Goal: Information Seeking & Learning: Learn about a topic

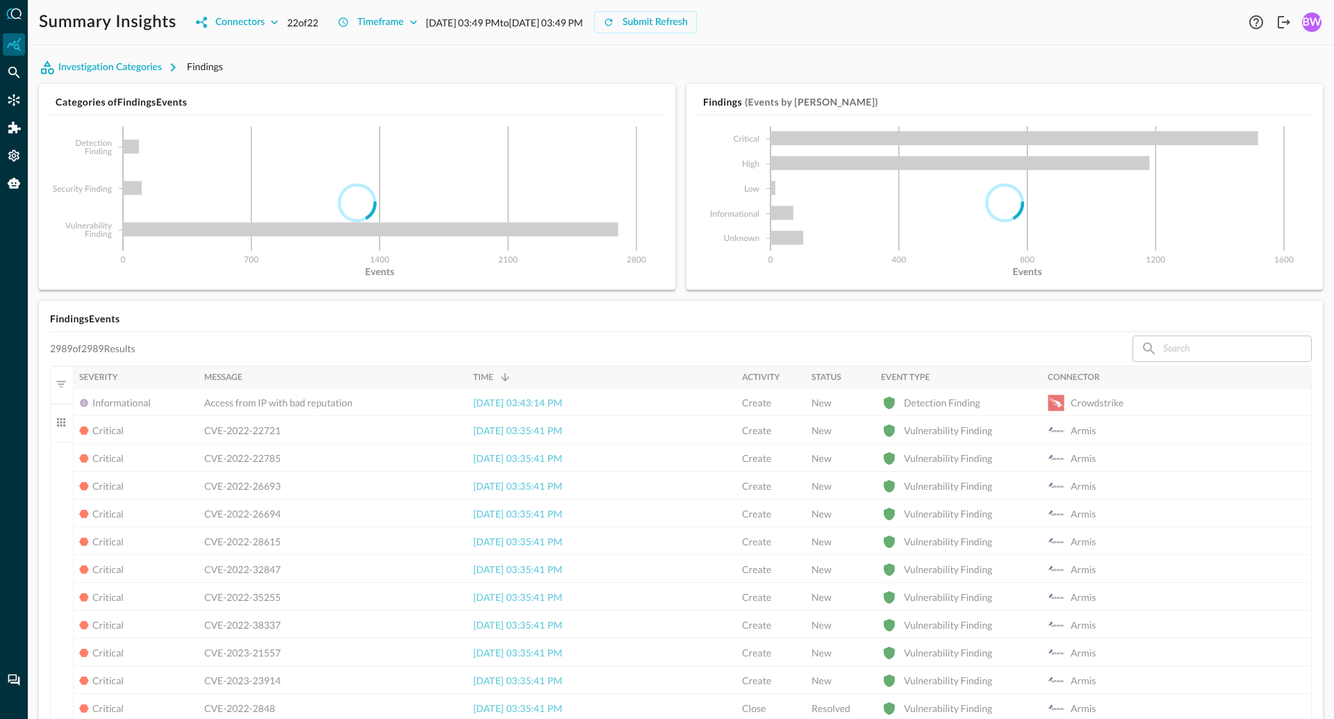
click at [15, 73] on icon "Federated Search" at bounding box center [14, 73] width 12 height 12
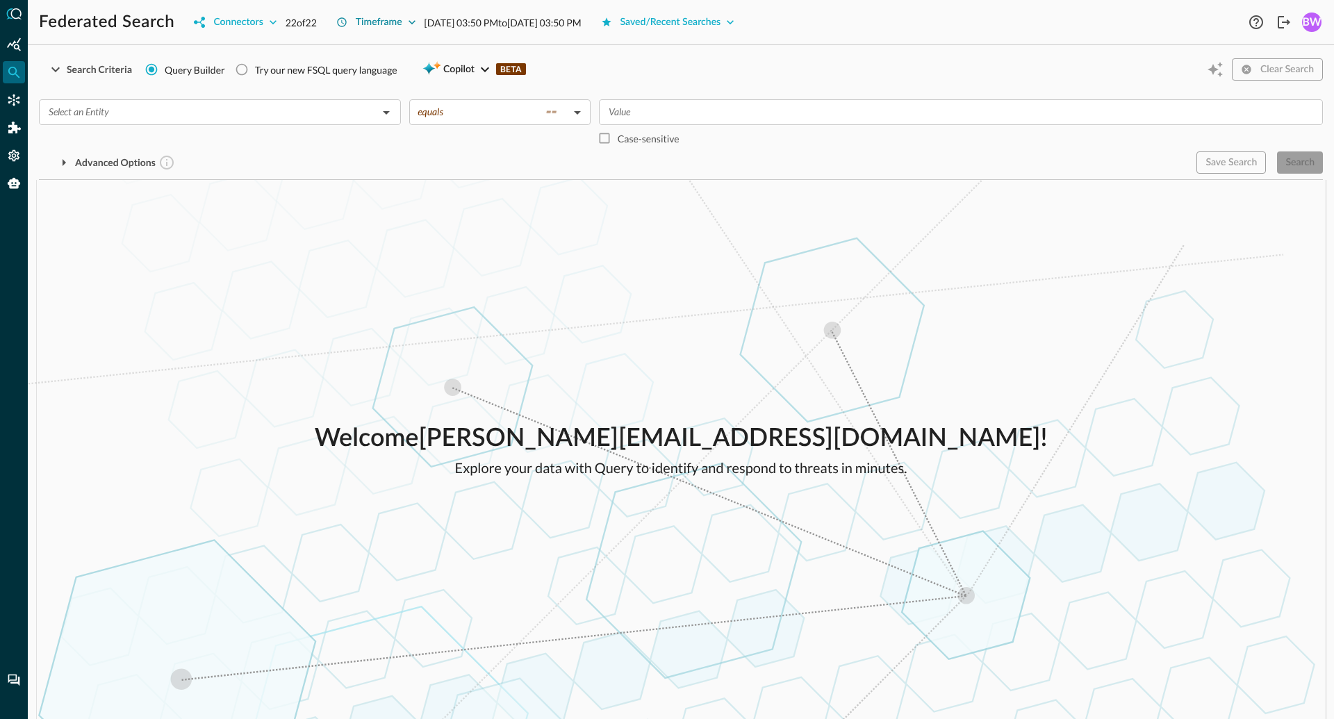
click at [390, 24] on div "Timeframe" at bounding box center [379, 22] width 47 height 17
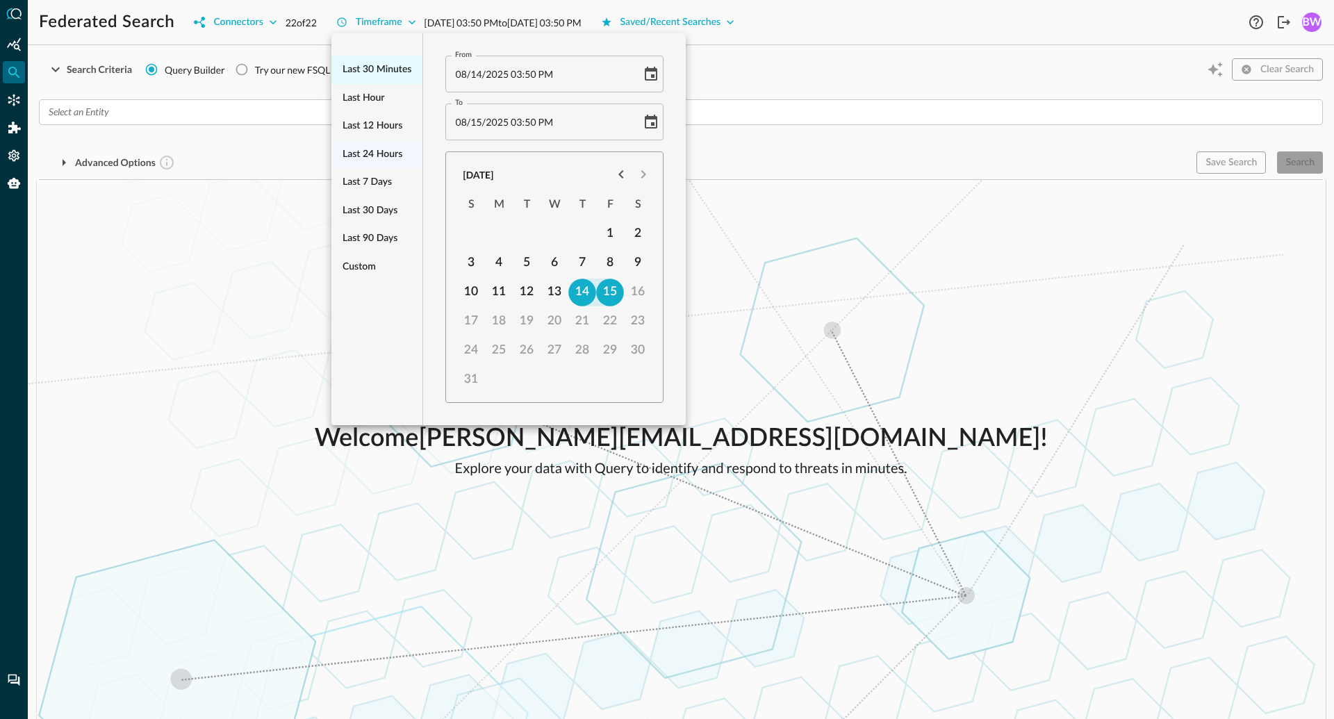
click at [390, 74] on span "Last 30 minutes" at bounding box center [377, 69] width 69 height 17
type input "[DATE] 03:20 PM"
click at [227, 331] on div at bounding box center [667, 359] width 1334 height 719
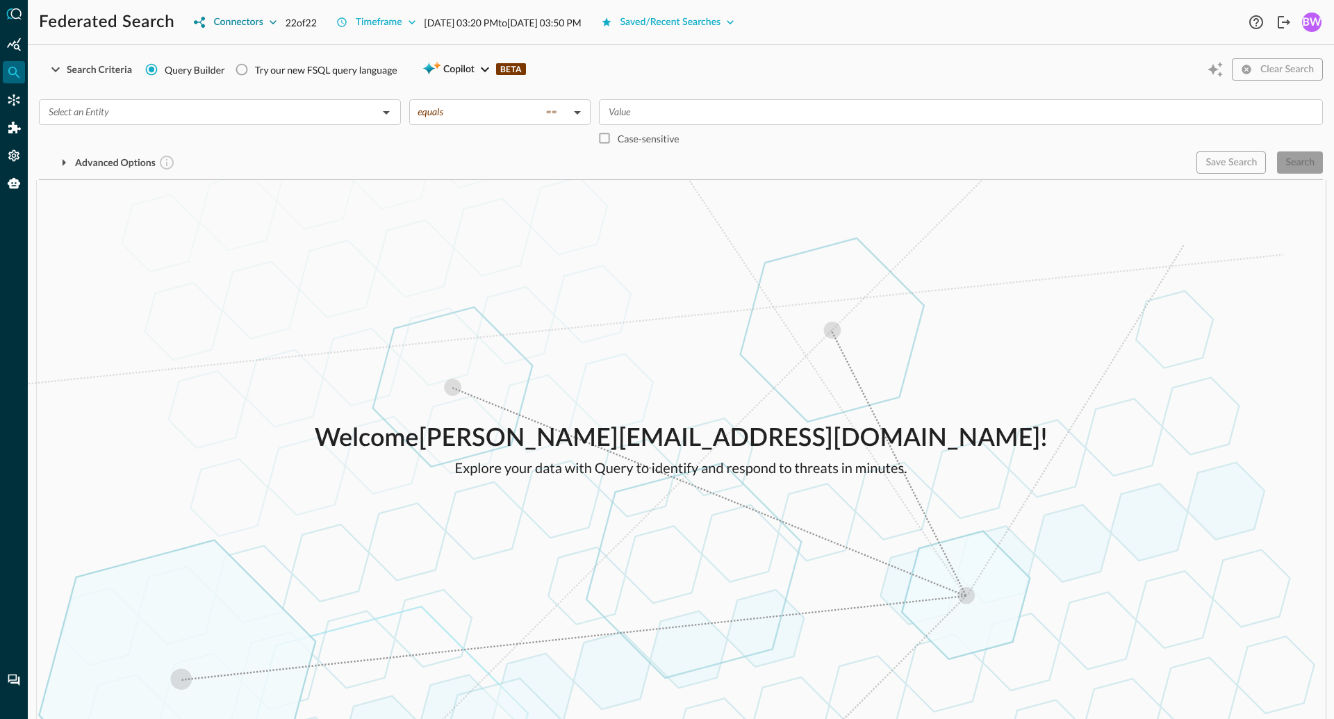
click at [260, 19] on div "Connectors" at bounding box center [237, 22] width 49 height 17
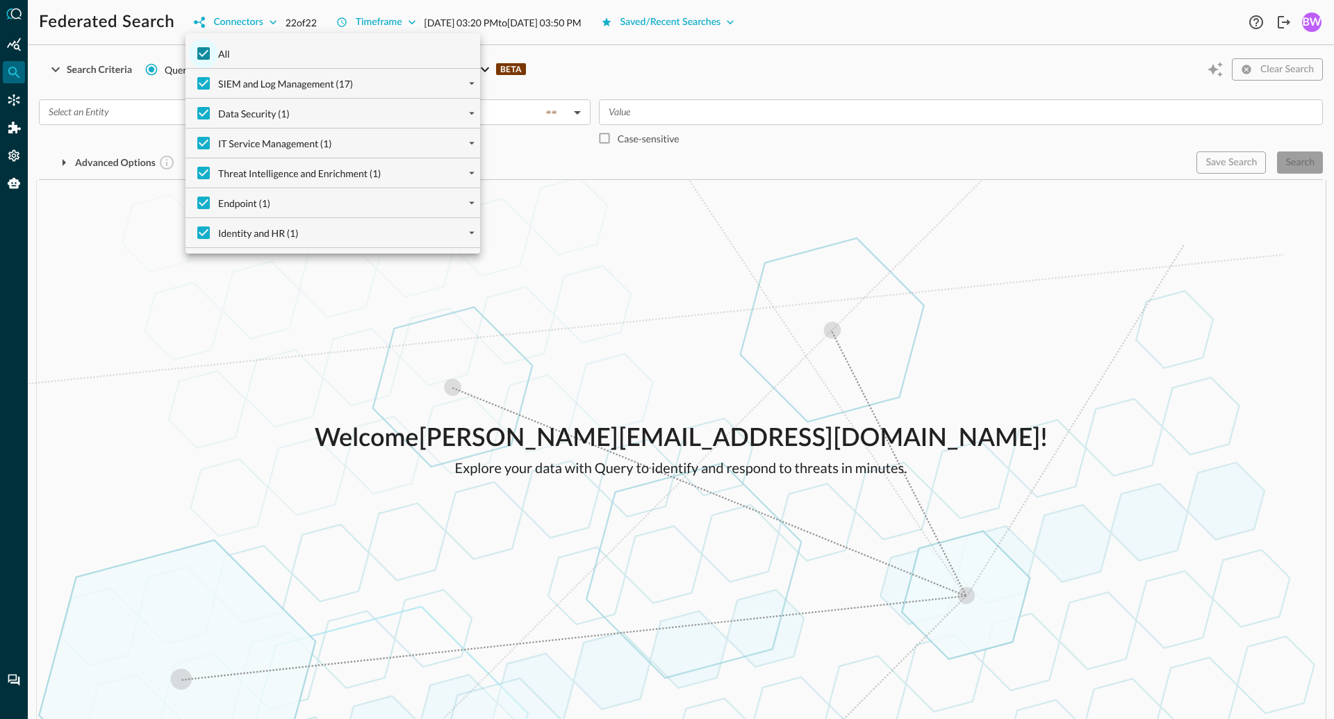
click at [204, 51] on input "All" at bounding box center [203, 53] width 29 height 29
checkbox input "false"
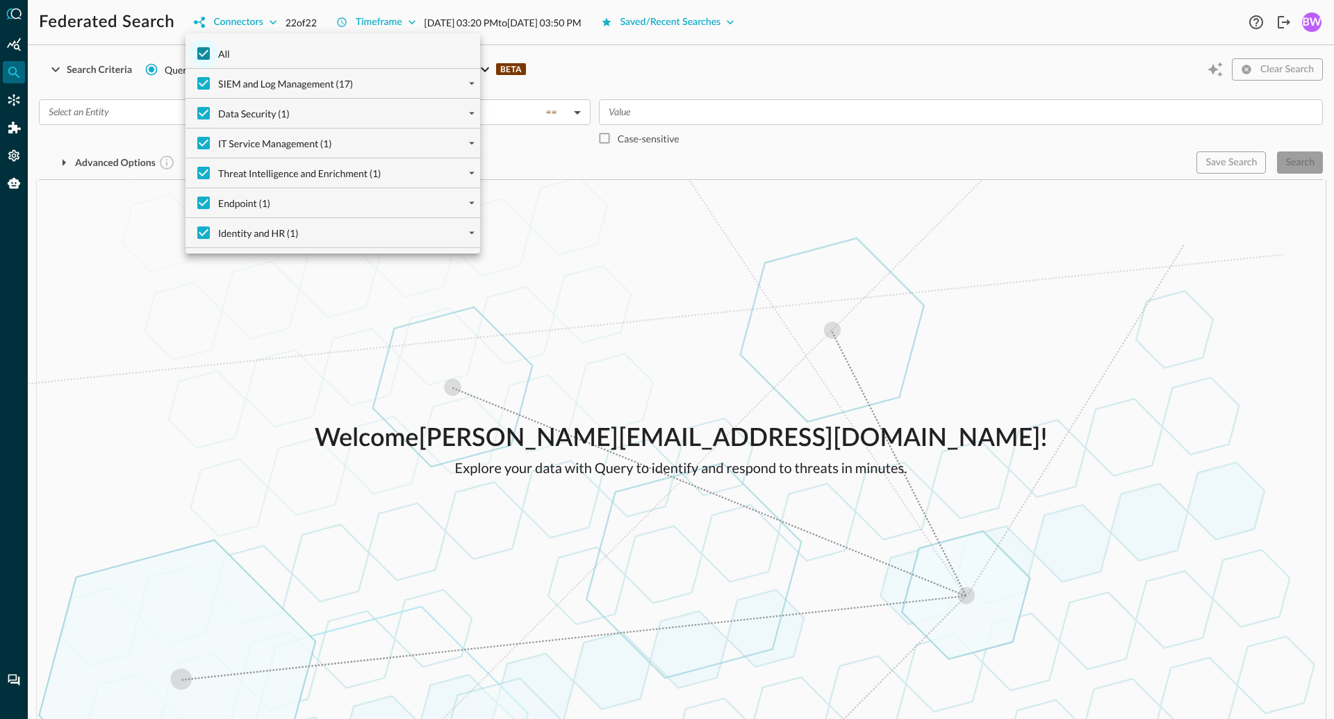
checkbox input "false"
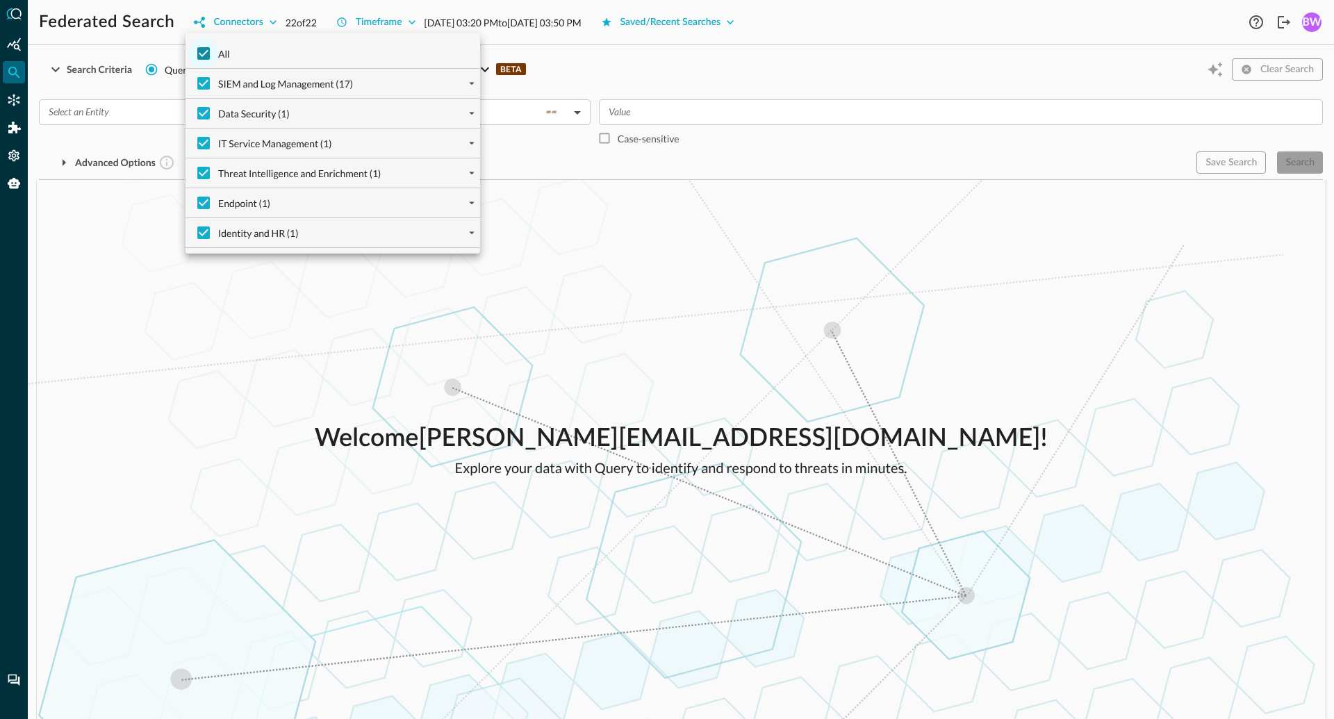
checkbox input "false"
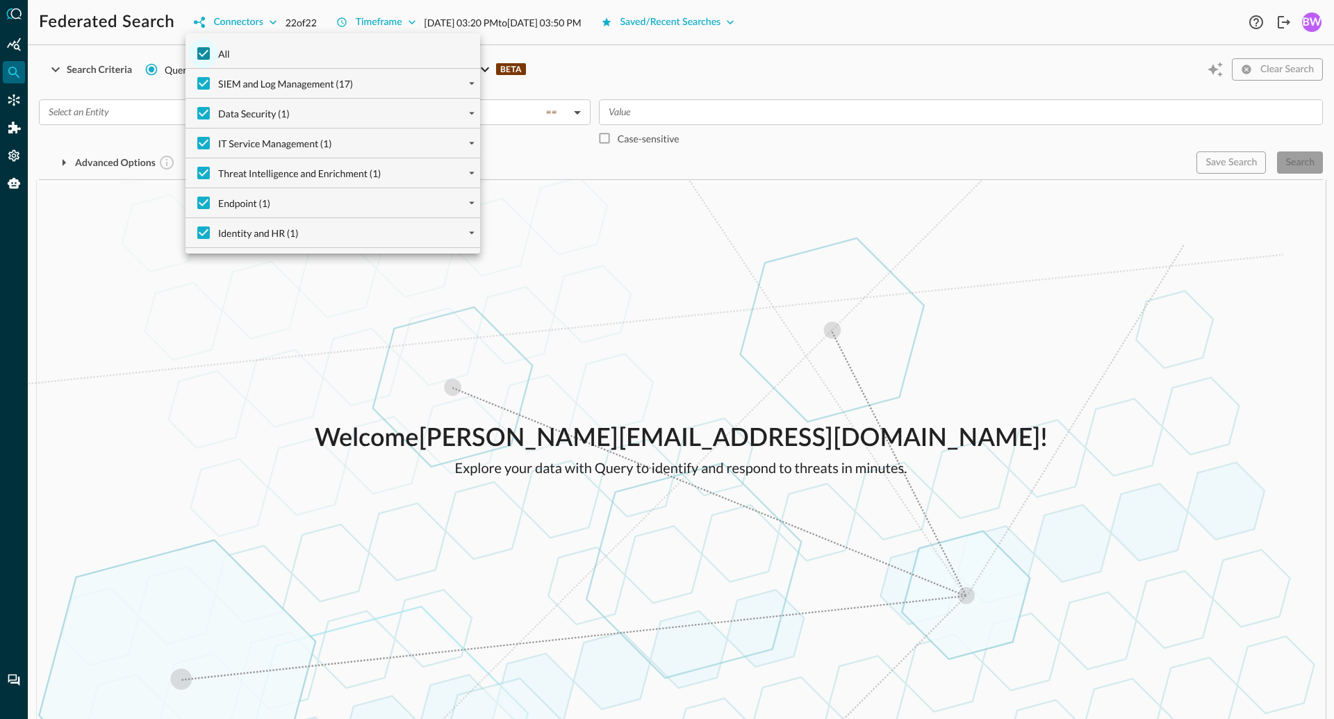
checkbox input "false"
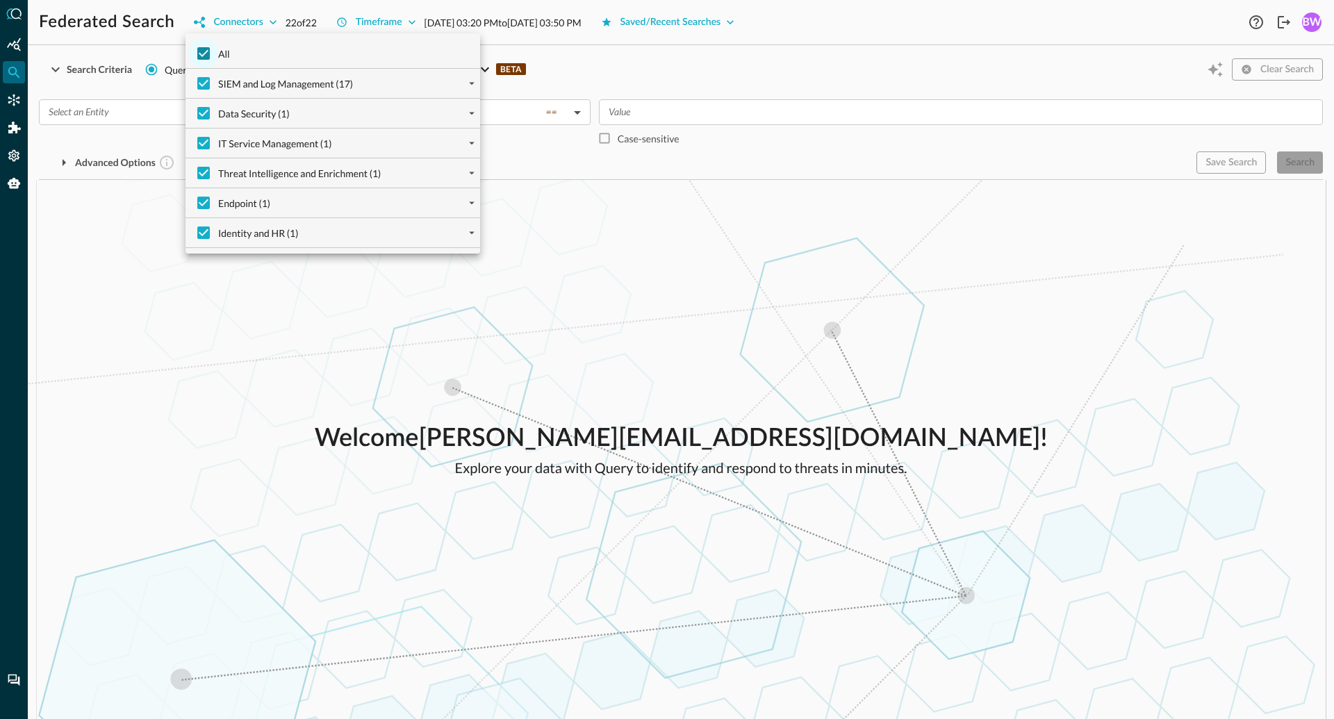
checkbox input "false"
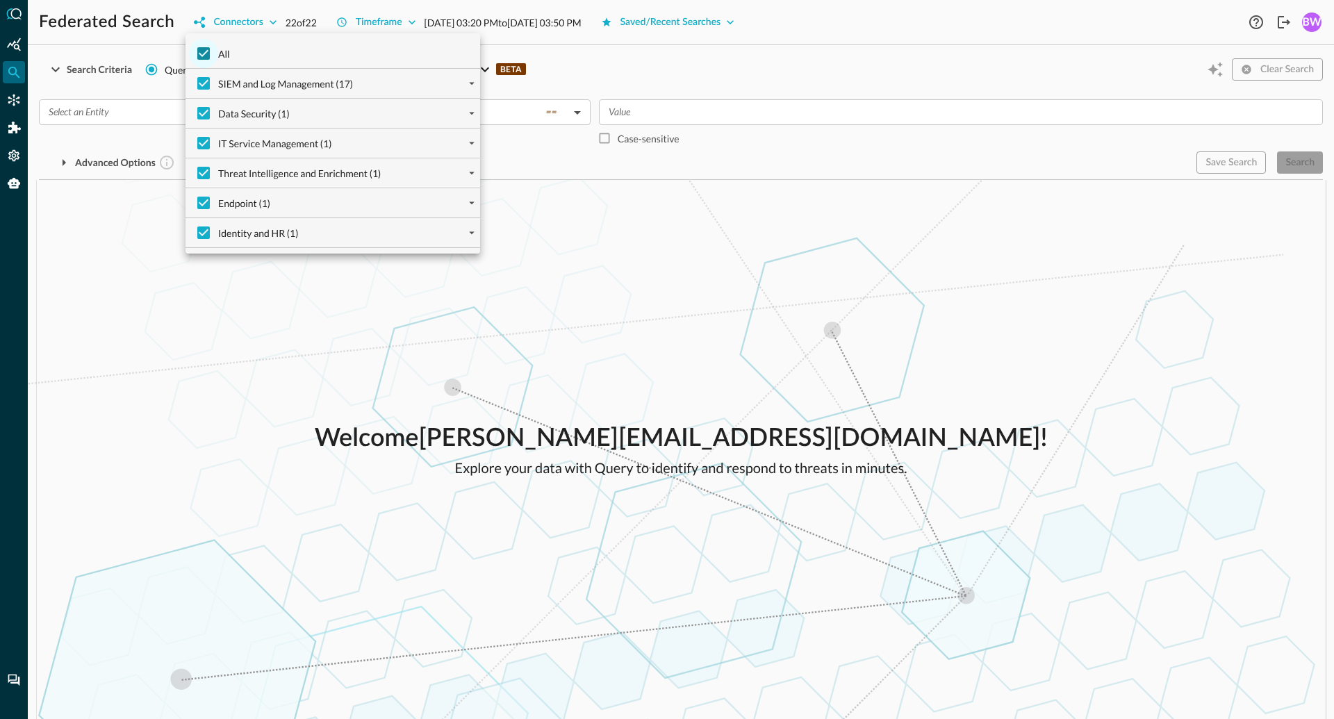
checkbox input "false"
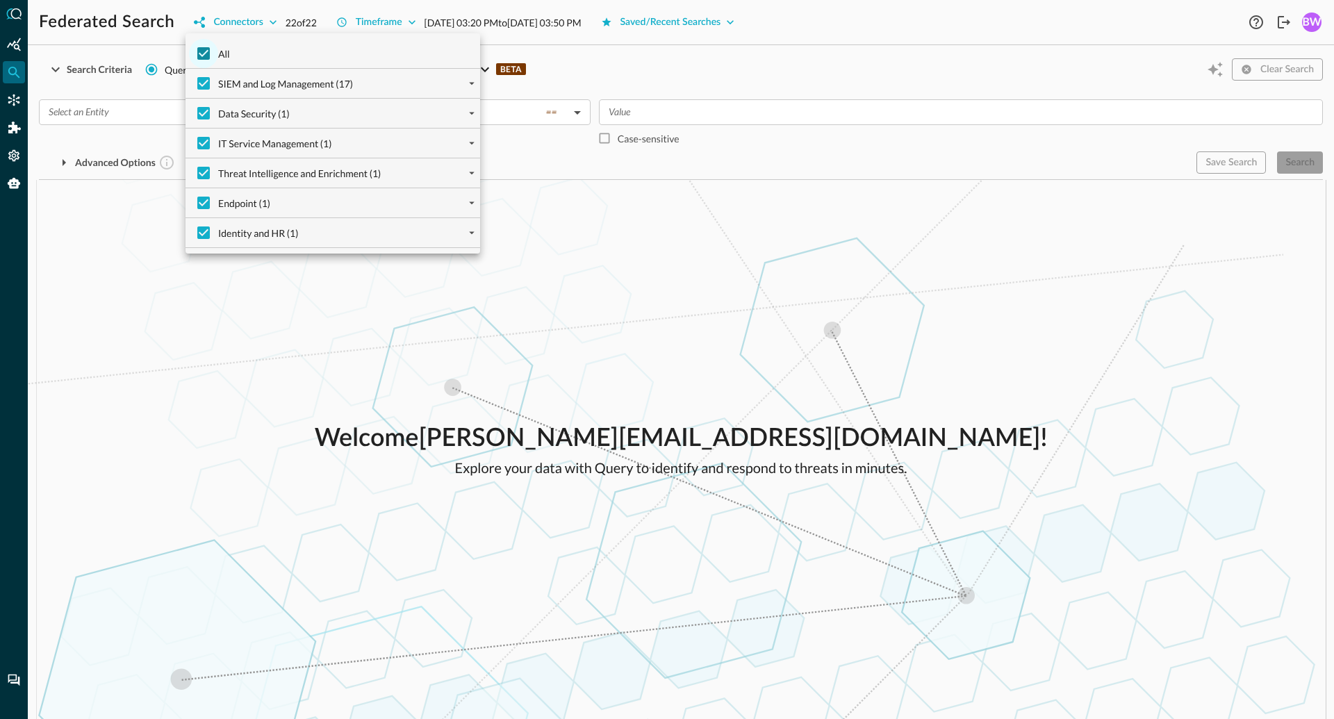
checkbox input "false"
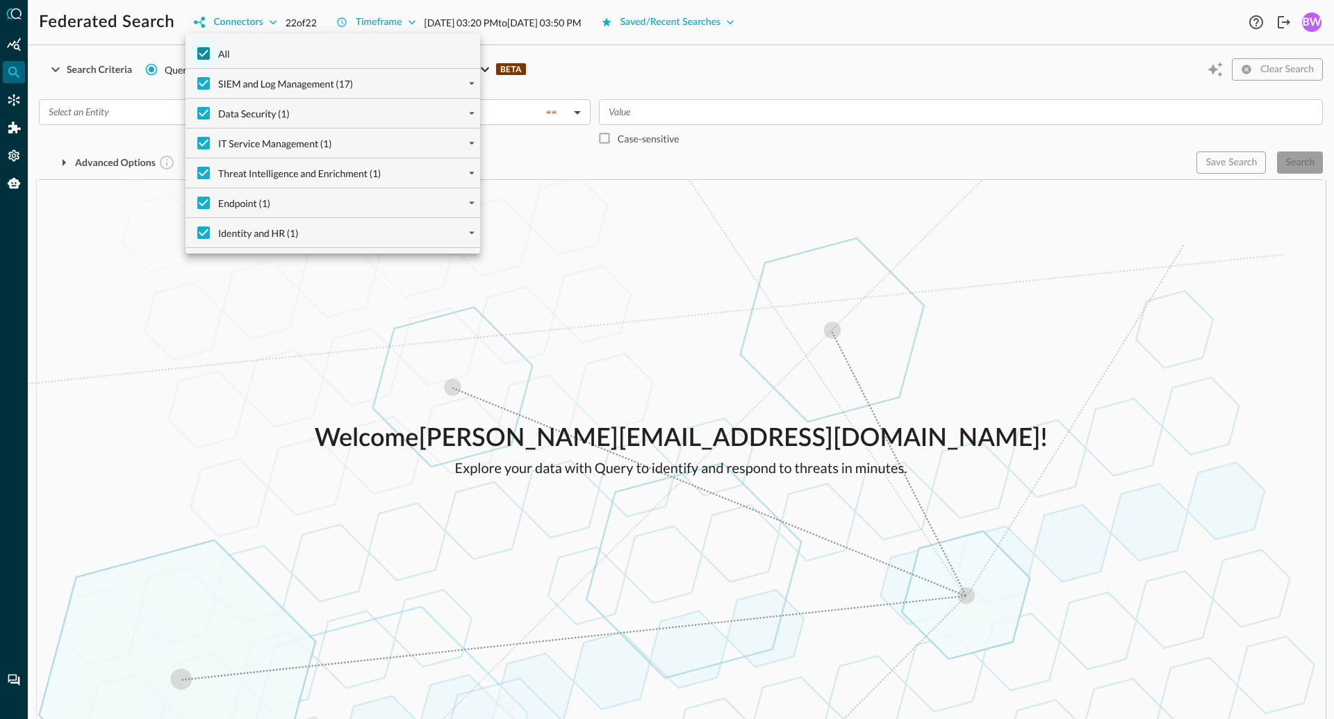
checkbox input "false"
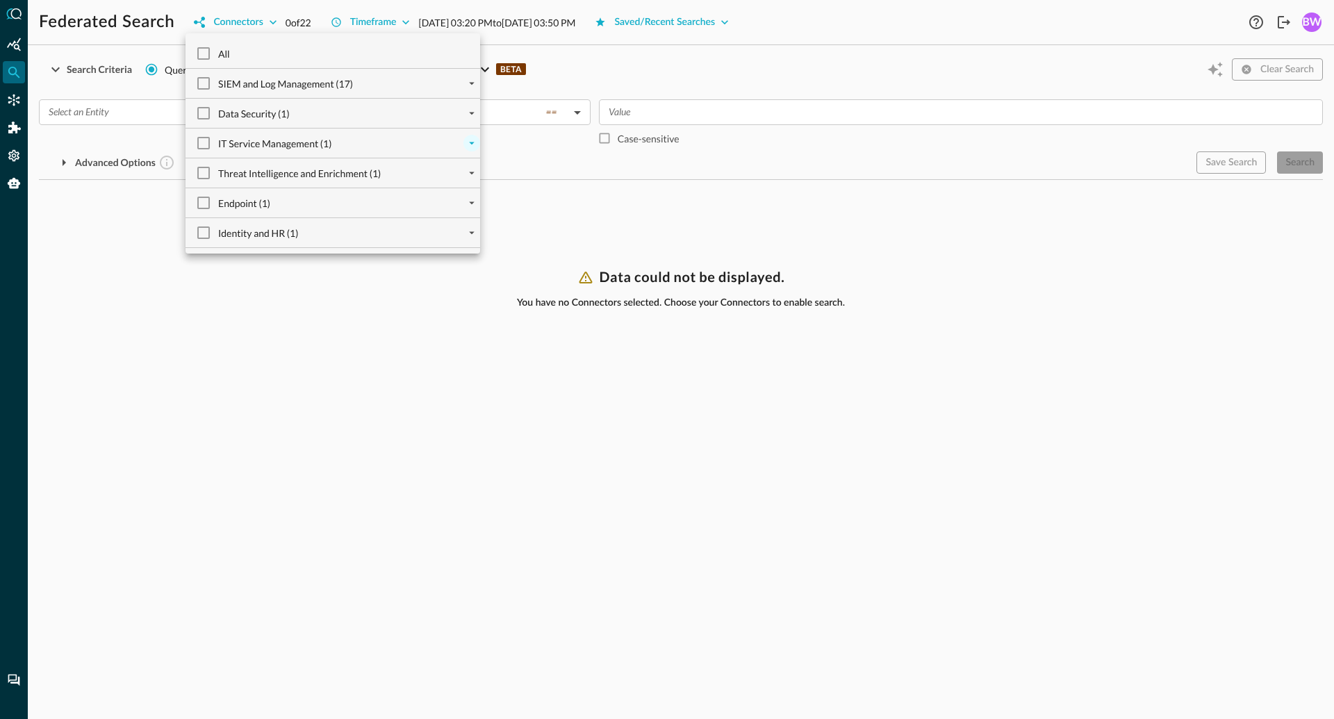
click at [472, 151] on button "expand" at bounding box center [471, 143] width 17 height 17
click at [215, 172] on input "Armis Centrix (1)" at bounding box center [214, 172] width 29 height 29
checkbox input "true"
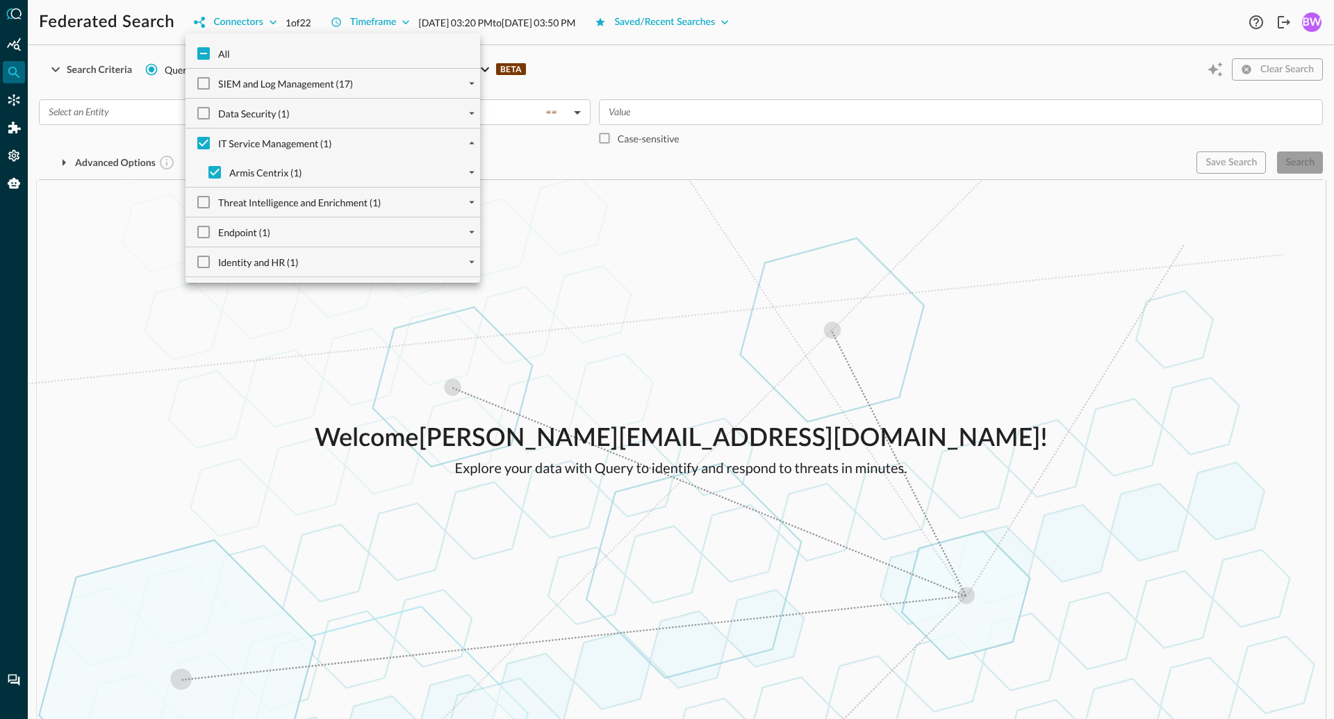
click at [169, 315] on div at bounding box center [667, 359] width 1334 height 719
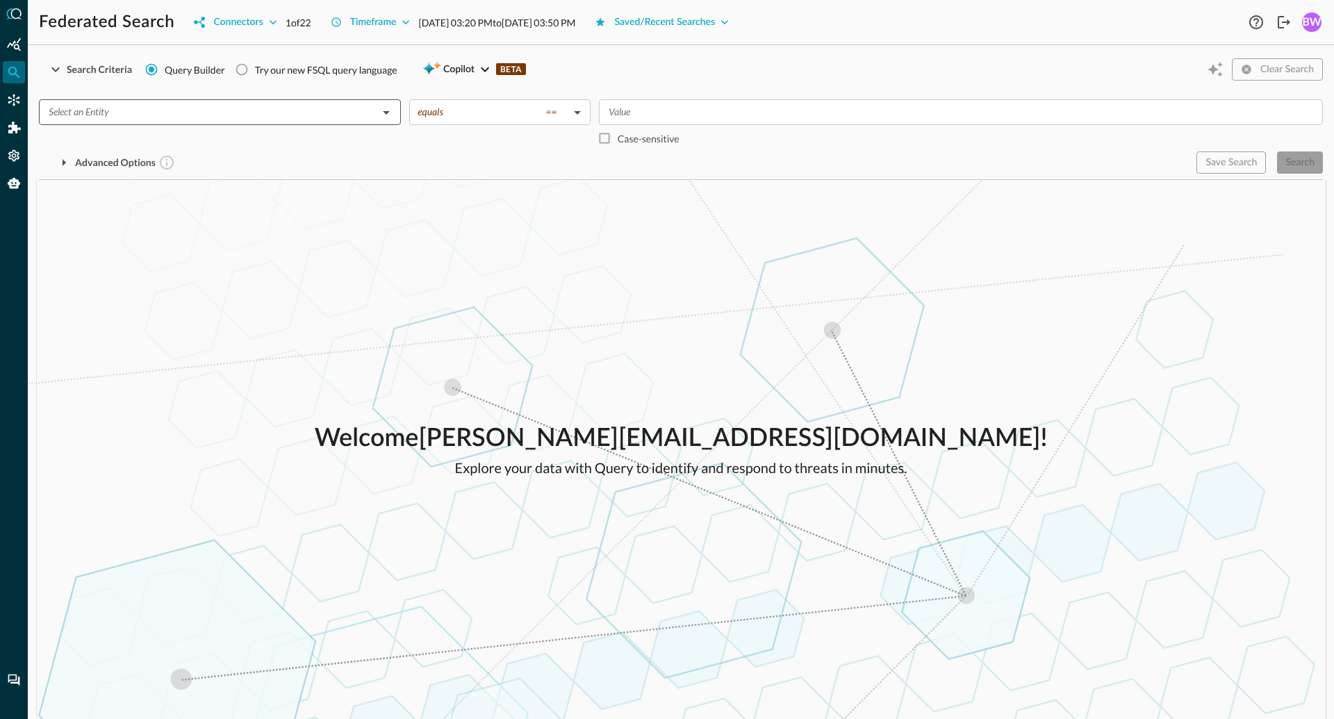
click at [351, 106] on input "text" at bounding box center [208, 112] width 331 height 17
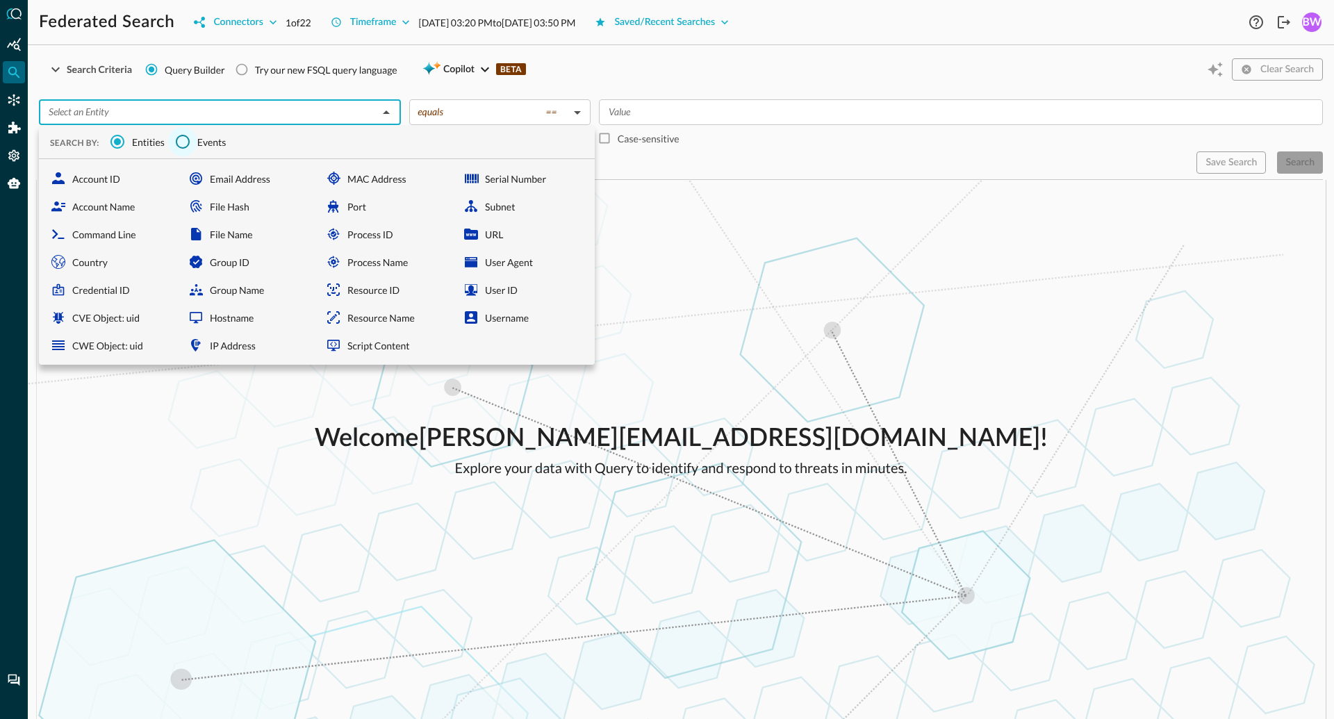
click at [181, 145] on input "Events" at bounding box center [182, 141] width 29 height 29
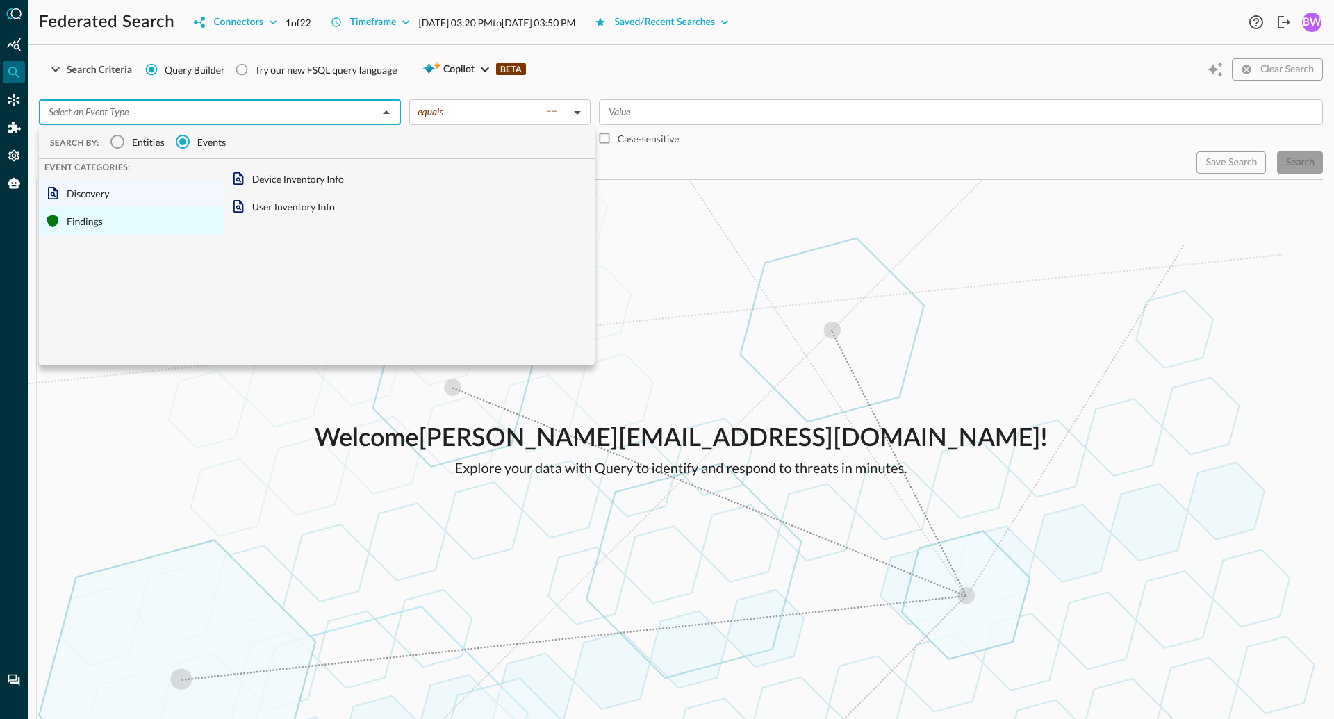
click at [72, 220] on div "Findings" at bounding box center [131, 221] width 185 height 28
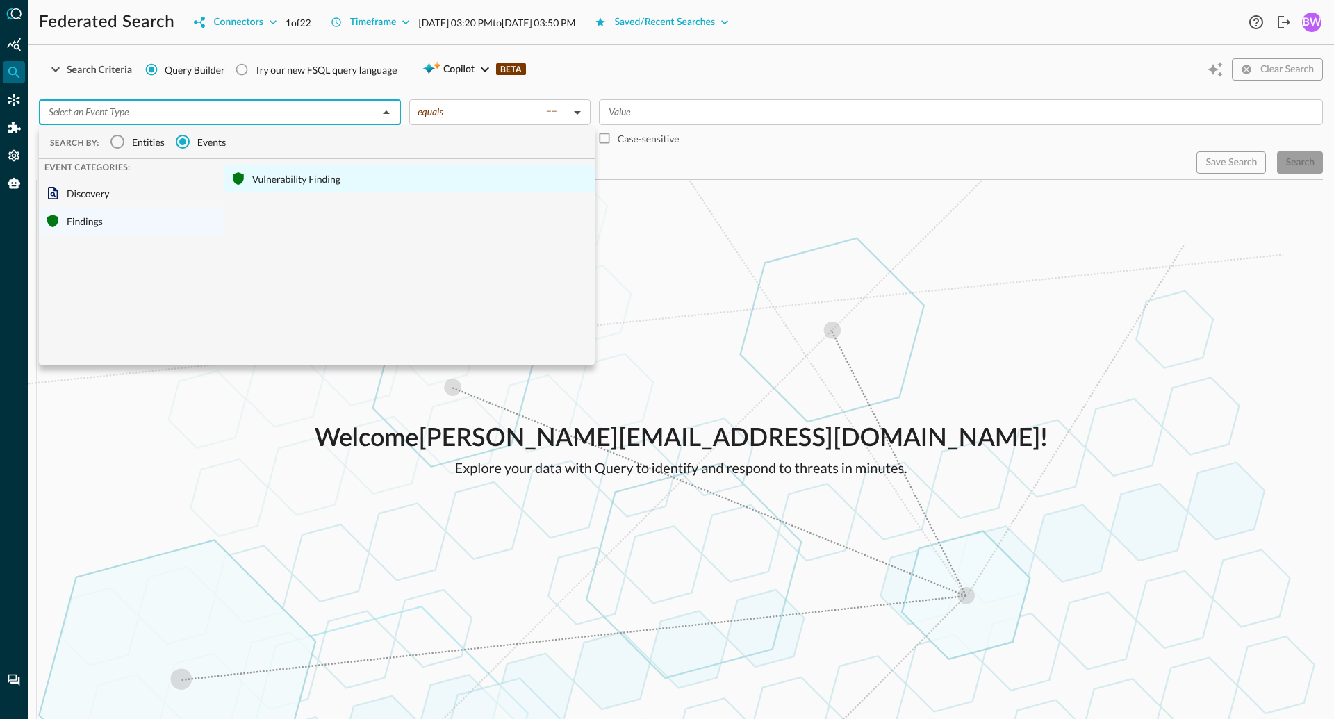
click at [270, 174] on div "Vulnerability Finding" at bounding box center [409, 179] width 370 height 28
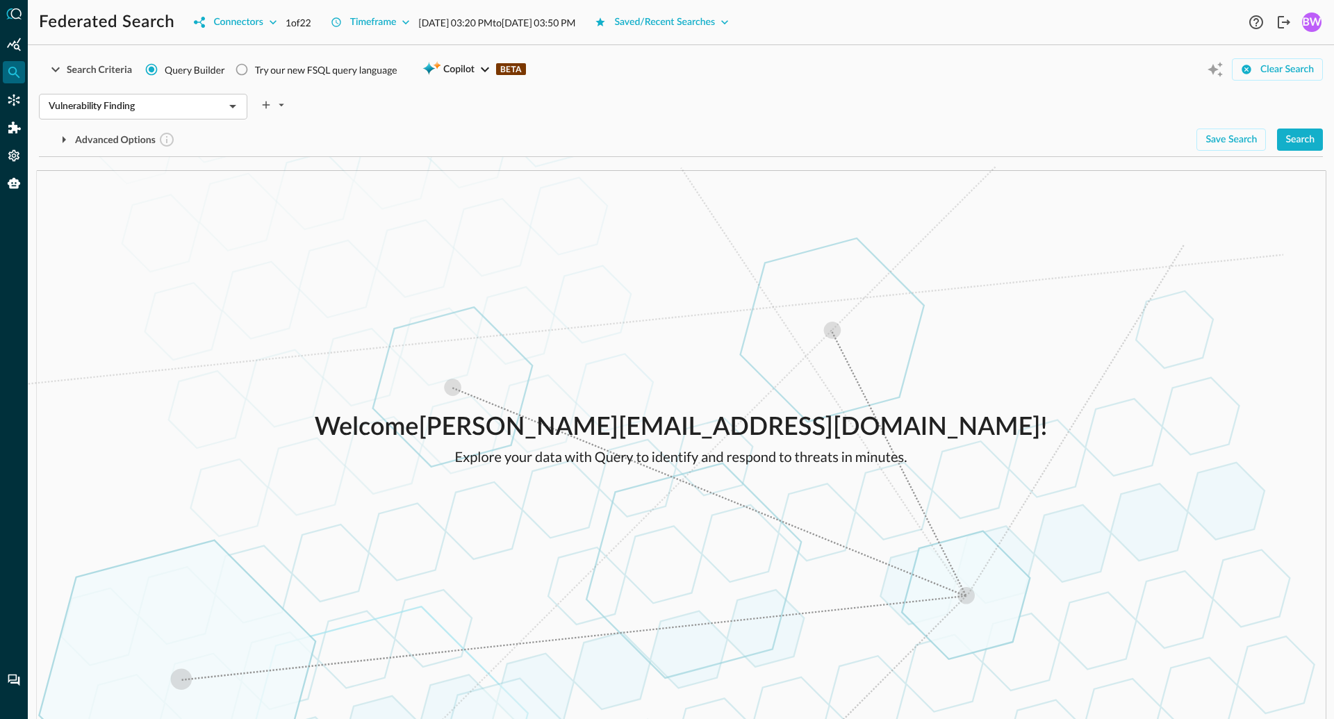
click at [558, 220] on div "Welcome [PERSON_NAME][EMAIL_ADDRESS][DOMAIN_NAME] ! Explore your data with Quer…" at bounding box center [681, 438] width 1306 height 562
click at [1312, 140] on div "Search" at bounding box center [1299, 139] width 29 height 17
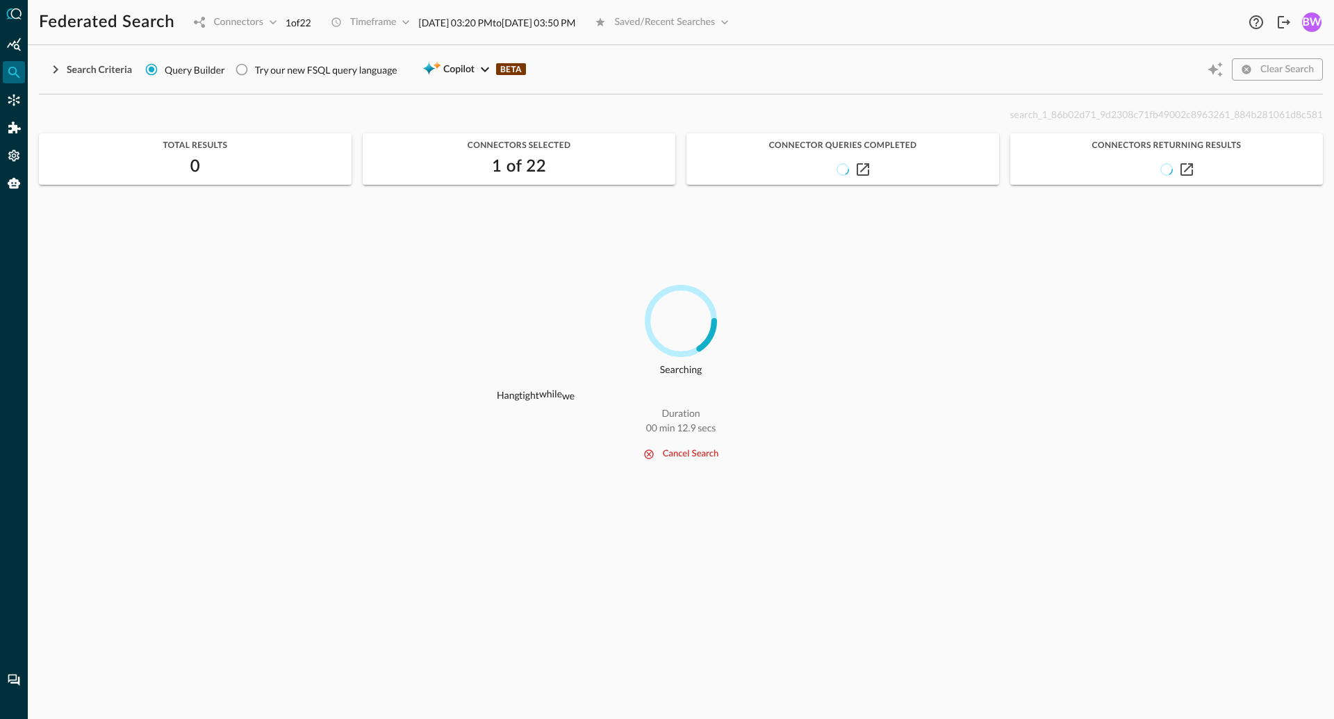
click at [534, 117] on div "search_1_86b02d71_9d2308c71fb49002c8963261_884b281061d8c581" at bounding box center [681, 114] width 1284 height 17
click at [533, 110] on div "search_1_86b02d71_9d2308c71fb49002c8963261_884b281061d8c581" at bounding box center [681, 114] width 1284 height 17
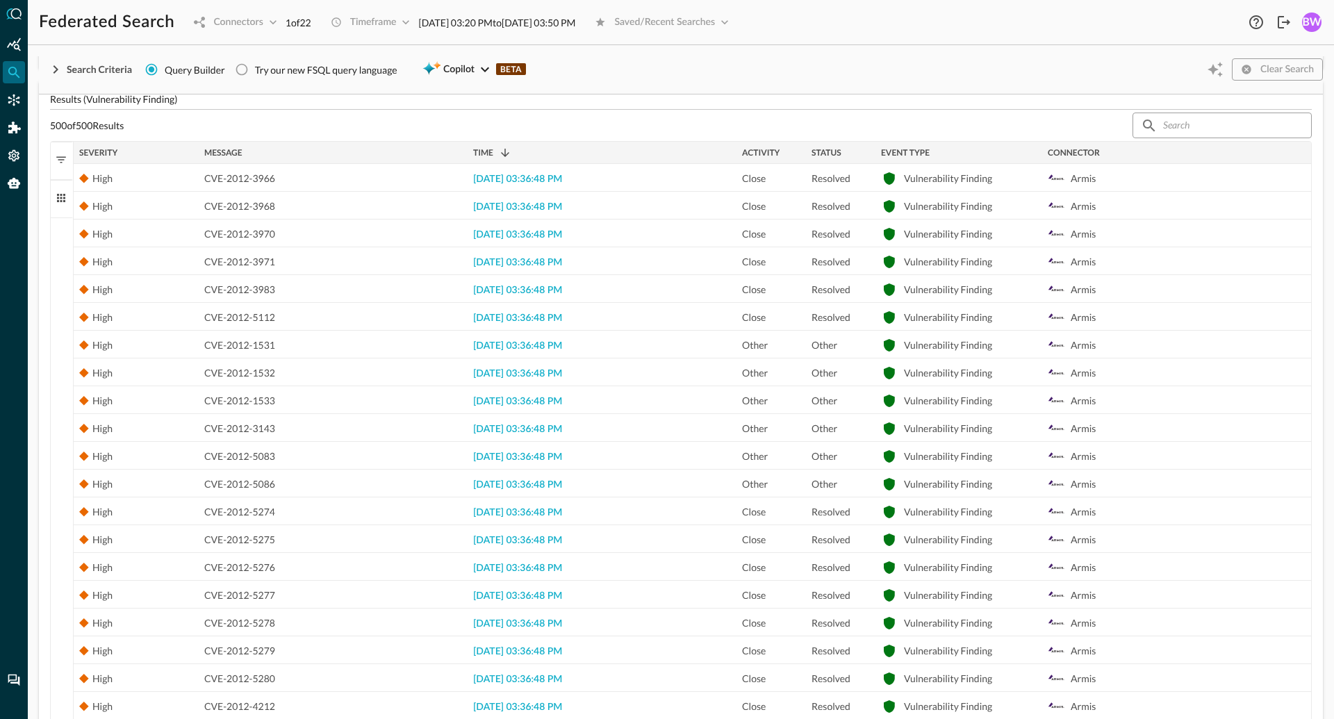
scroll to position [268, 0]
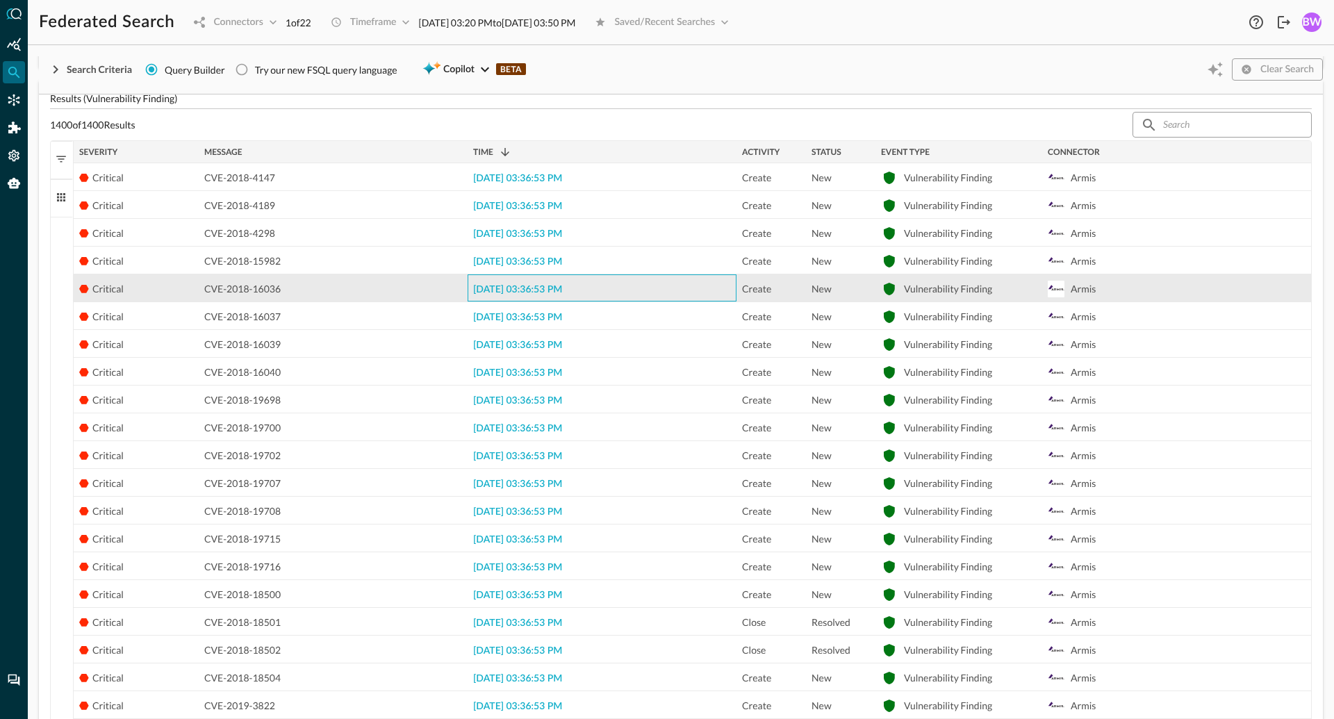
click at [529, 288] on span "[DATE] 03:36:53 PM" at bounding box center [517, 290] width 89 height 10
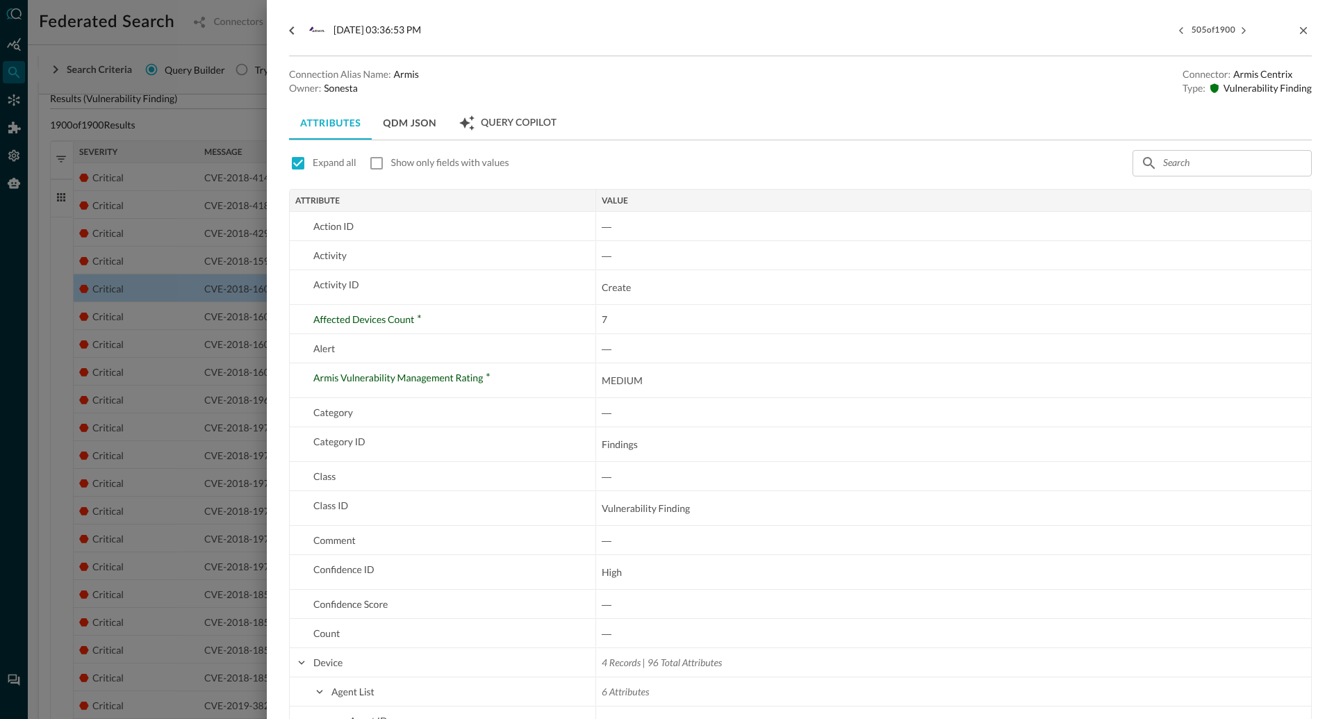
click at [243, 360] on div at bounding box center [667, 359] width 1334 height 719
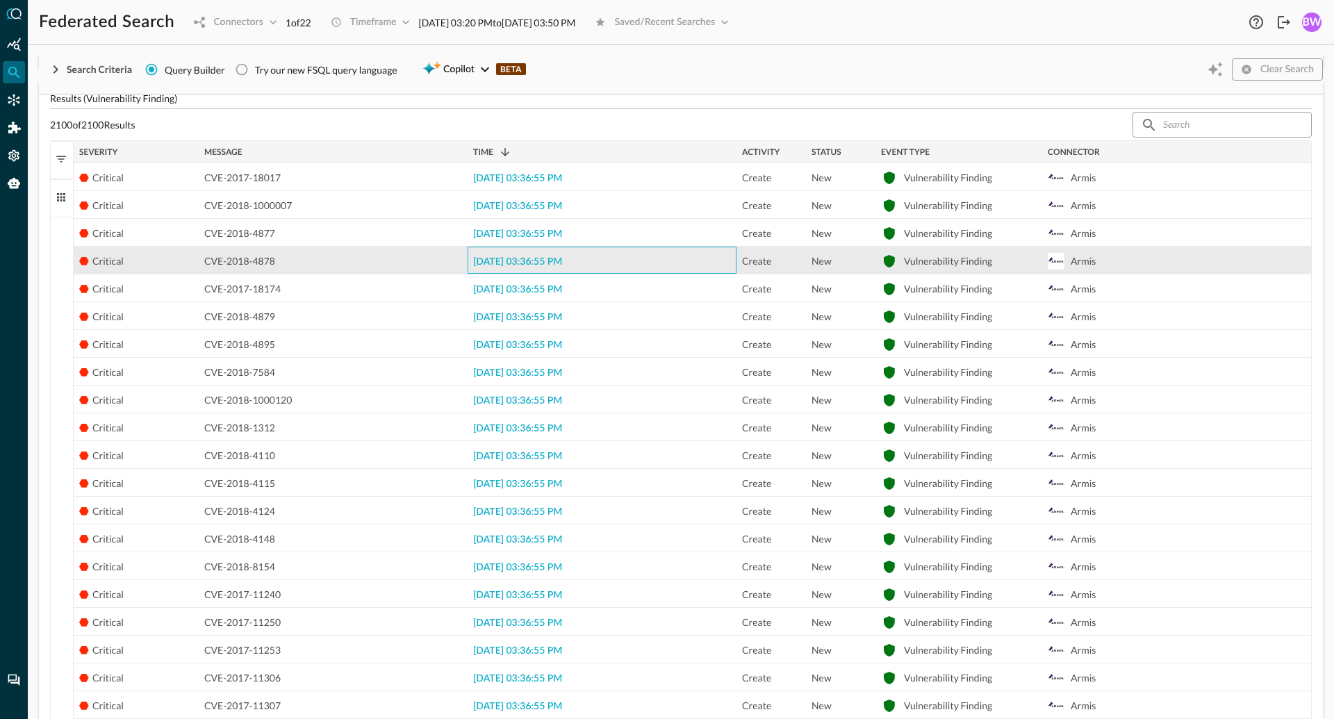
click at [506, 264] on span "[DATE] 03:36:55 PM" at bounding box center [517, 262] width 89 height 10
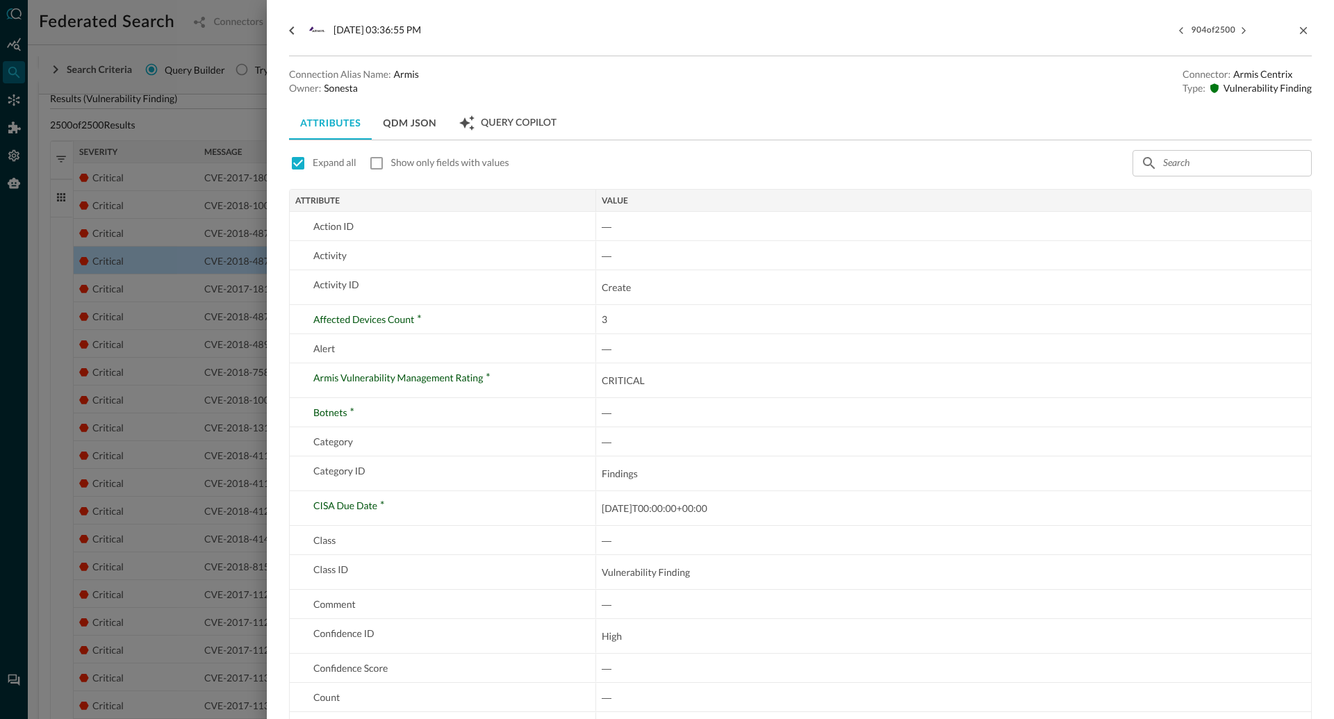
click at [260, 386] on div at bounding box center [667, 359] width 1334 height 719
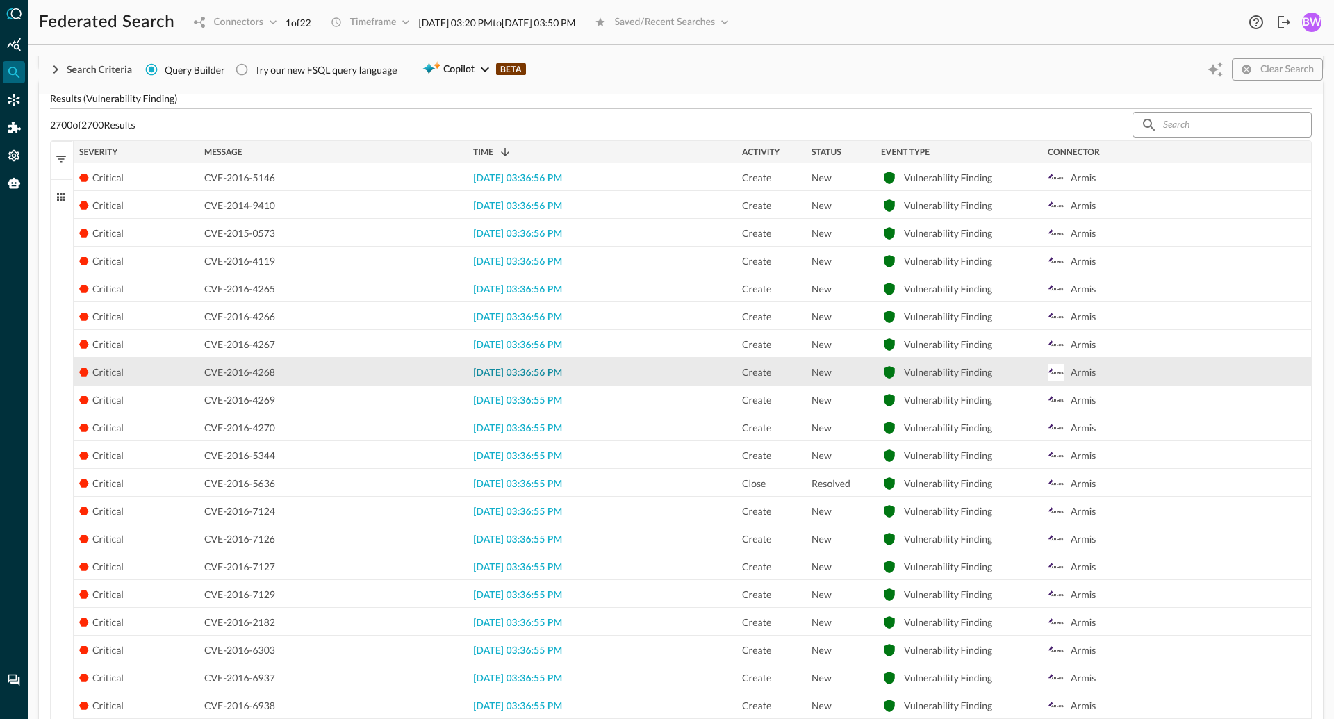
click at [517, 373] on span "[DATE] 03:36:56 PM" at bounding box center [517, 373] width 89 height 10
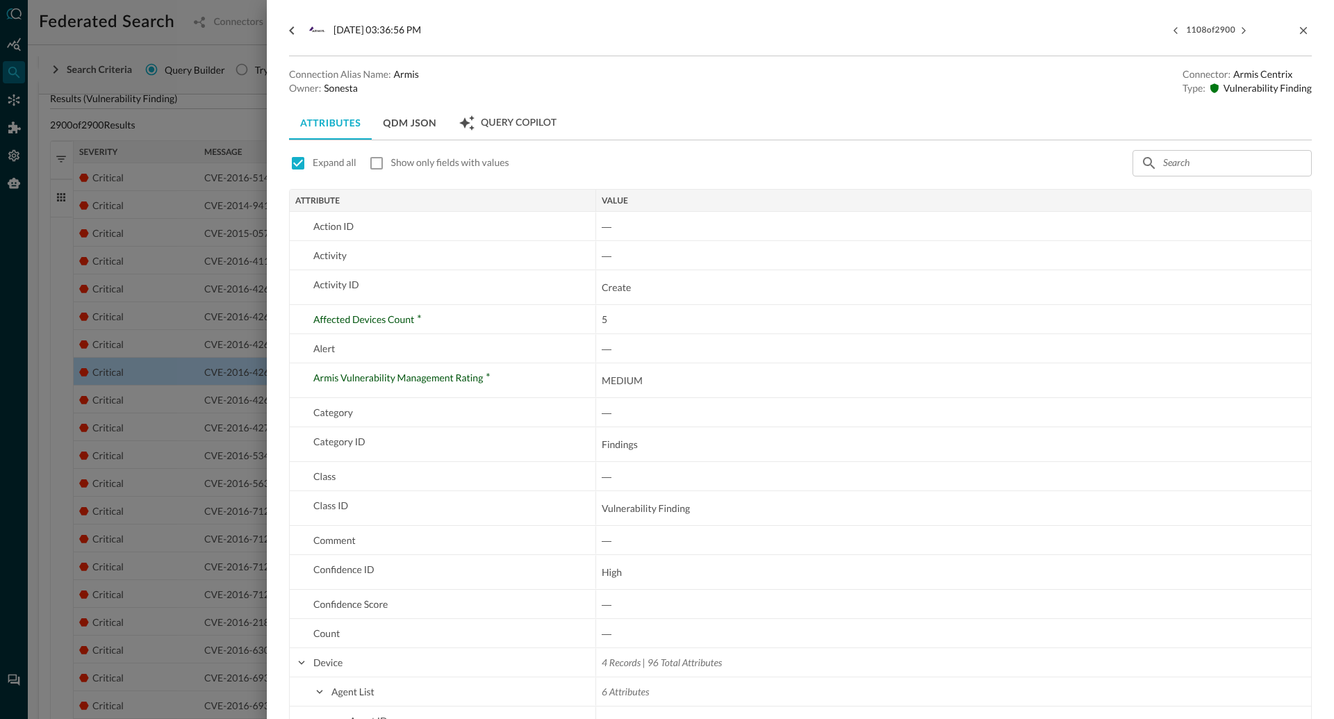
click at [242, 429] on div at bounding box center [667, 359] width 1334 height 719
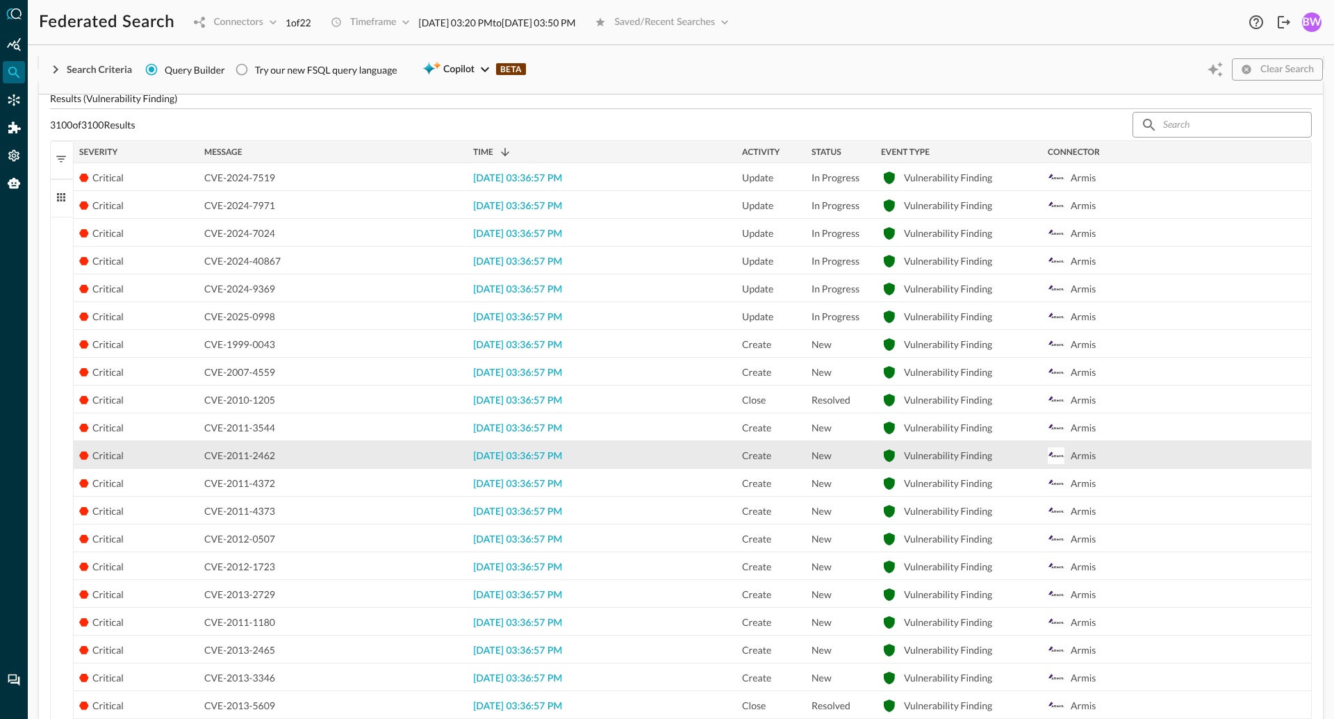
click at [517, 453] on span "[DATE] 03:36:57 PM" at bounding box center [517, 457] width 89 height 10
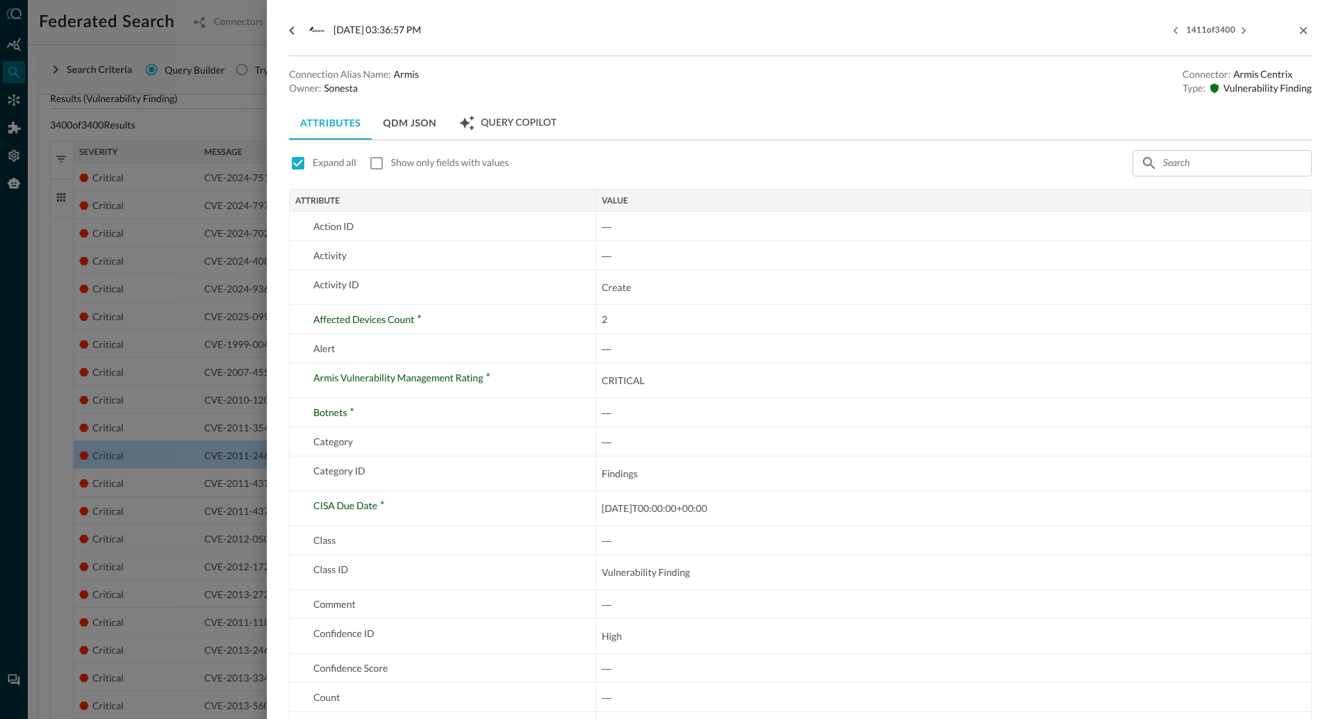
click at [243, 447] on div at bounding box center [667, 359] width 1334 height 719
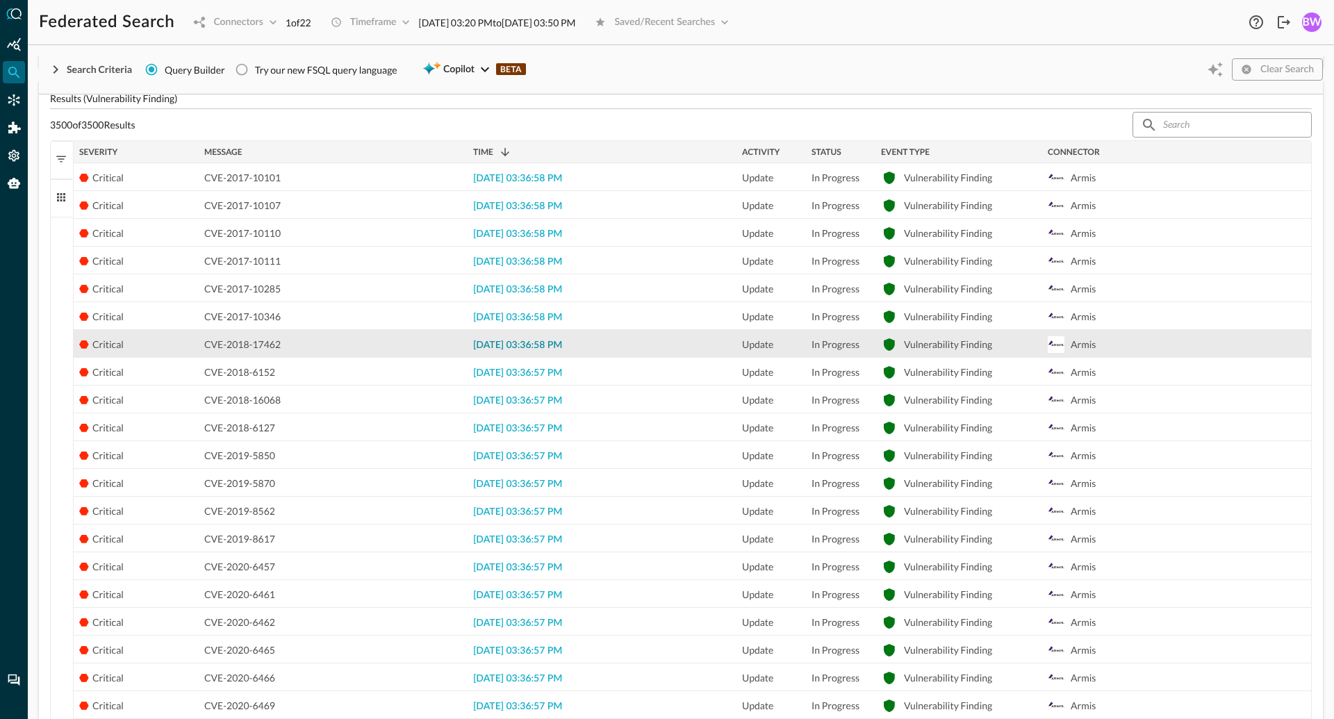
click at [507, 343] on span "[DATE] 03:36:58 PM" at bounding box center [517, 345] width 89 height 10
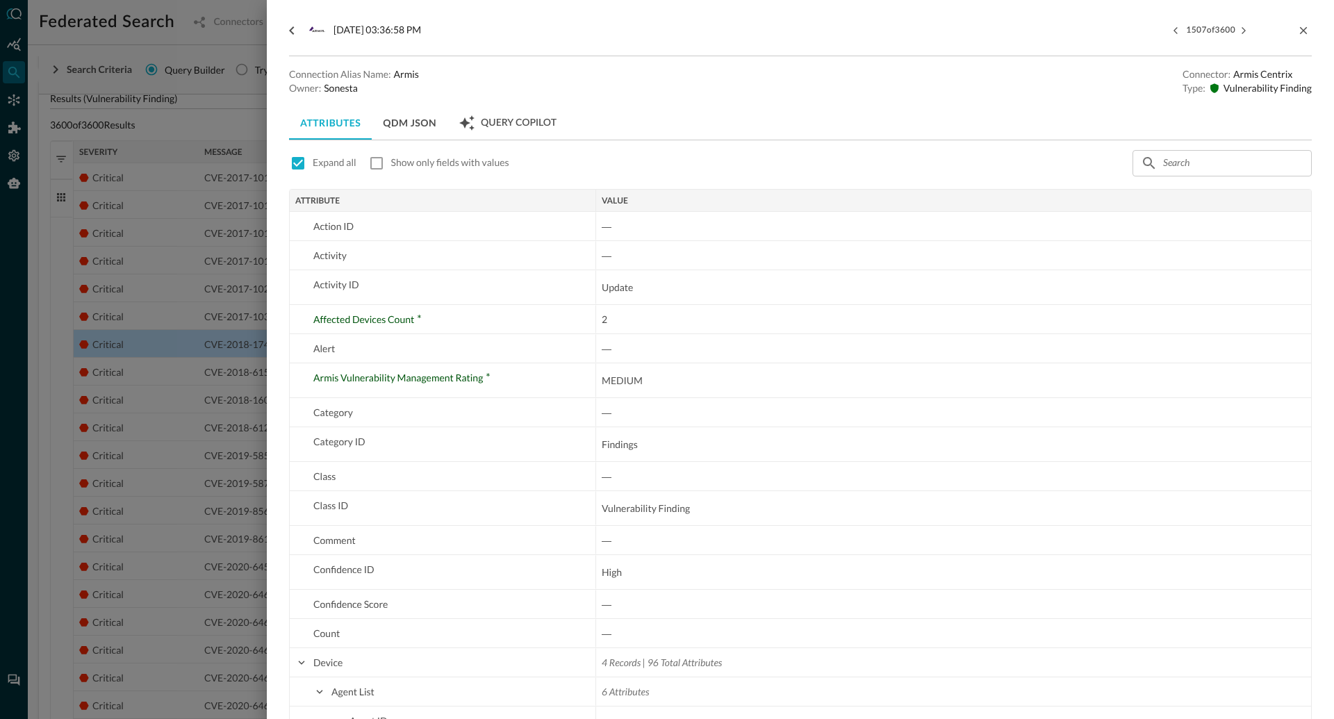
click at [234, 386] on div at bounding box center [667, 359] width 1334 height 719
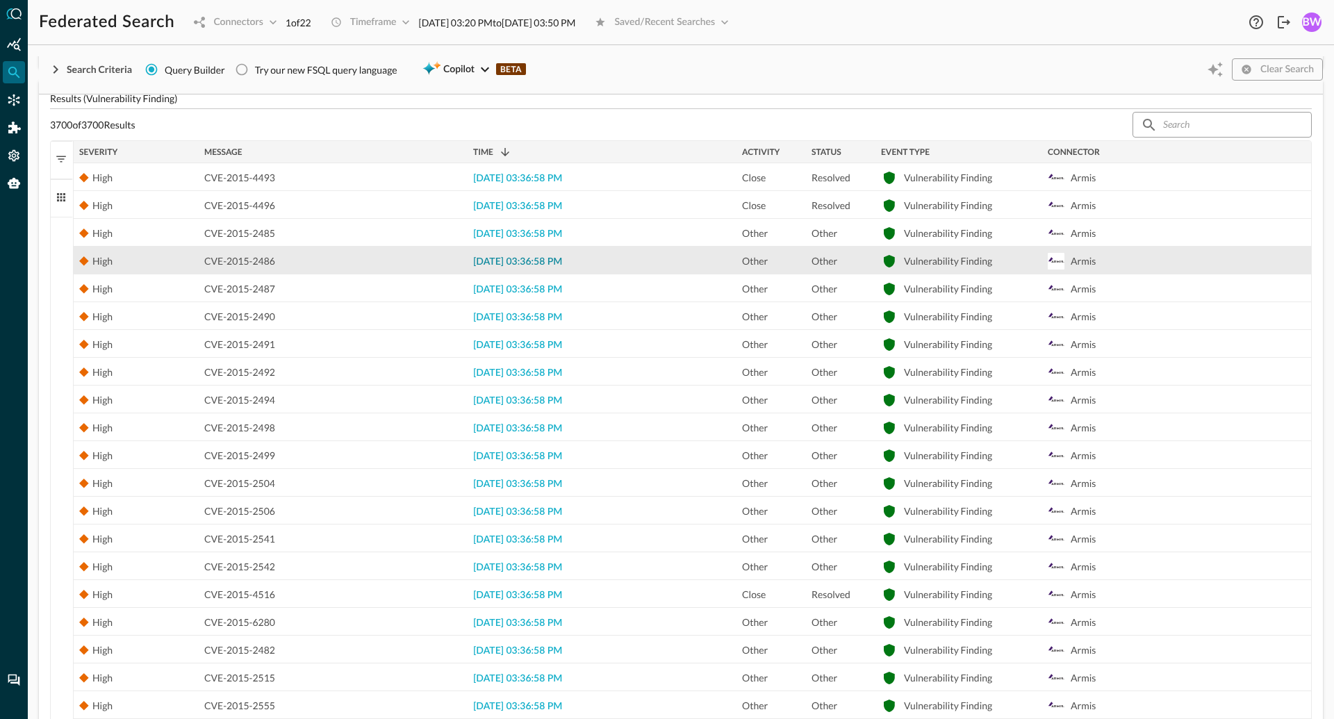
click at [547, 264] on span "[DATE] 03:36:58 PM" at bounding box center [517, 262] width 89 height 10
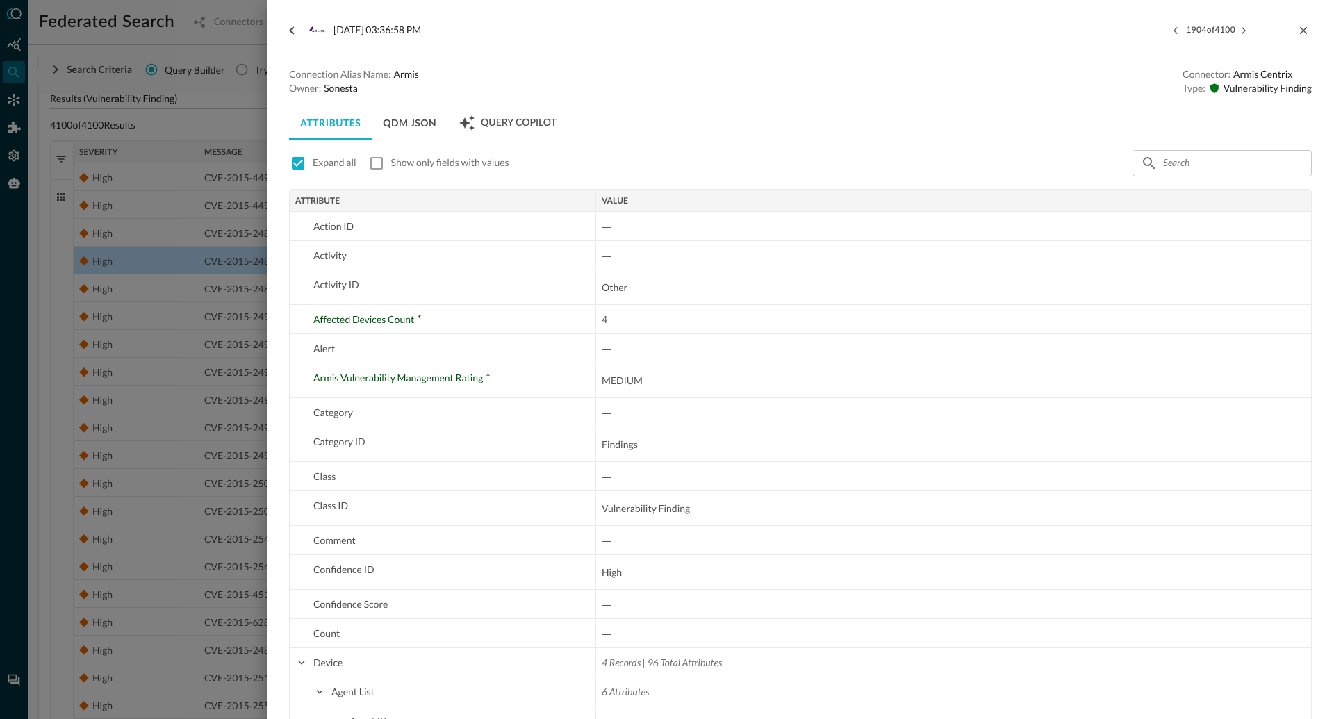
click at [245, 359] on div at bounding box center [667, 359] width 1334 height 719
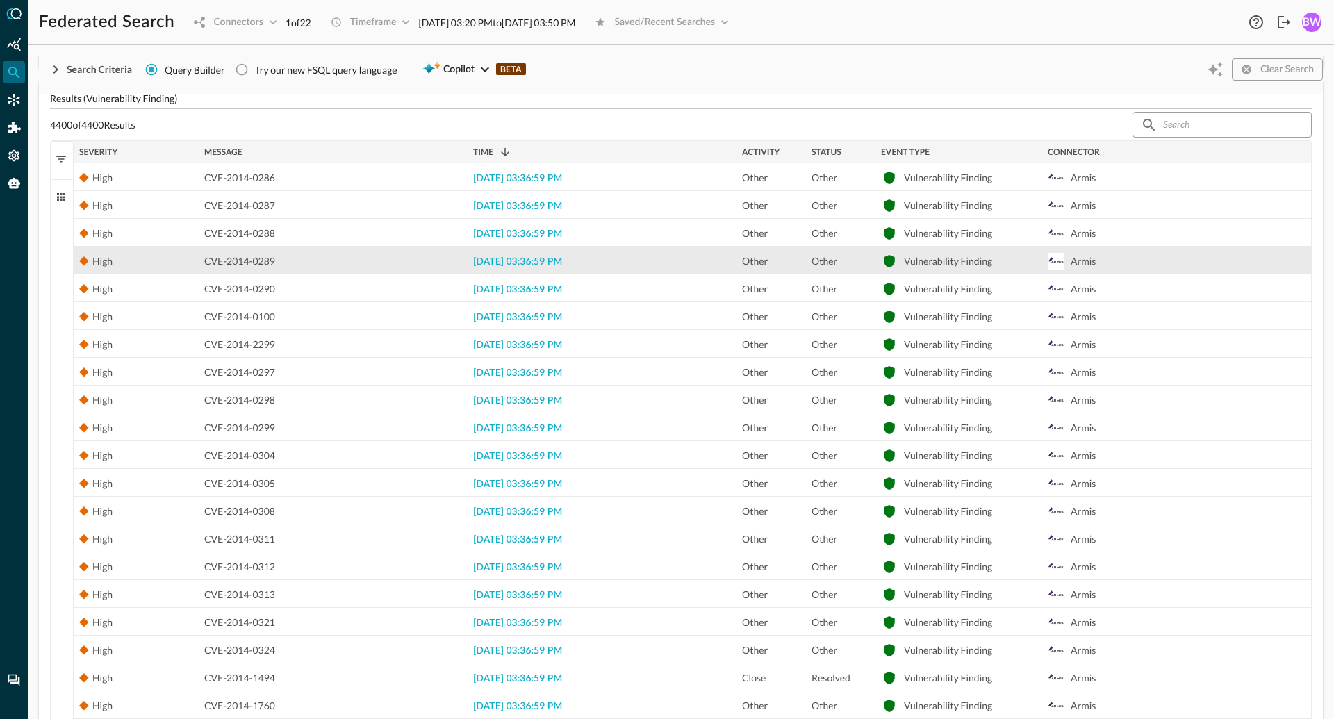
click at [525, 263] on span "[DATE] 03:36:59 PM" at bounding box center [517, 262] width 89 height 10
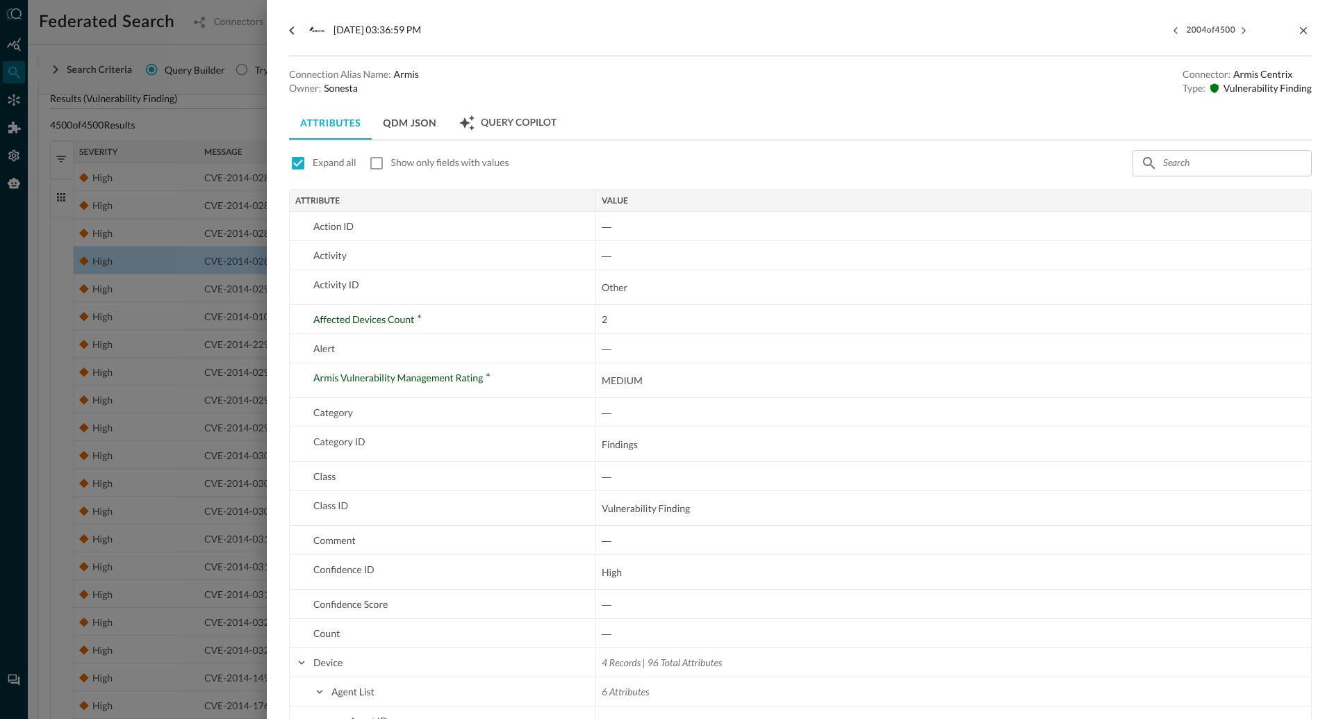
click at [219, 439] on div at bounding box center [667, 359] width 1334 height 719
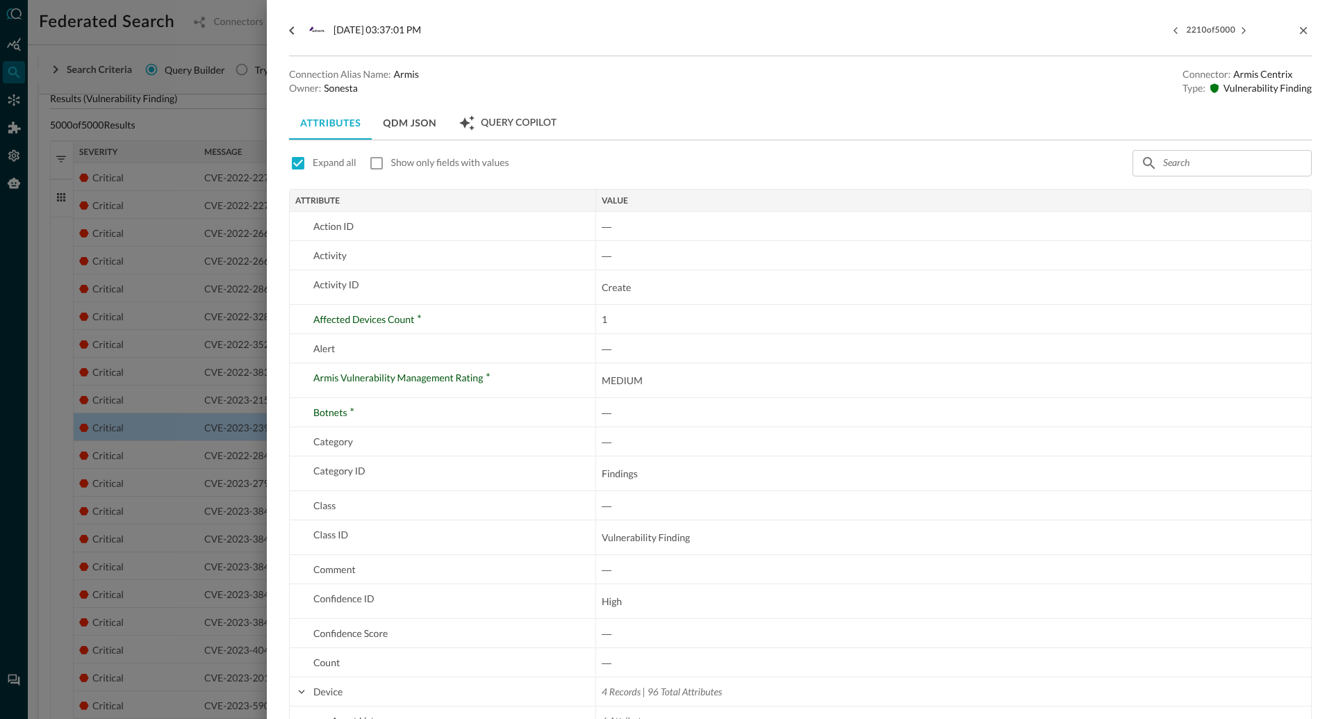
click at [229, 456] on div at bounding box center [667, 359] width 1334 height 719
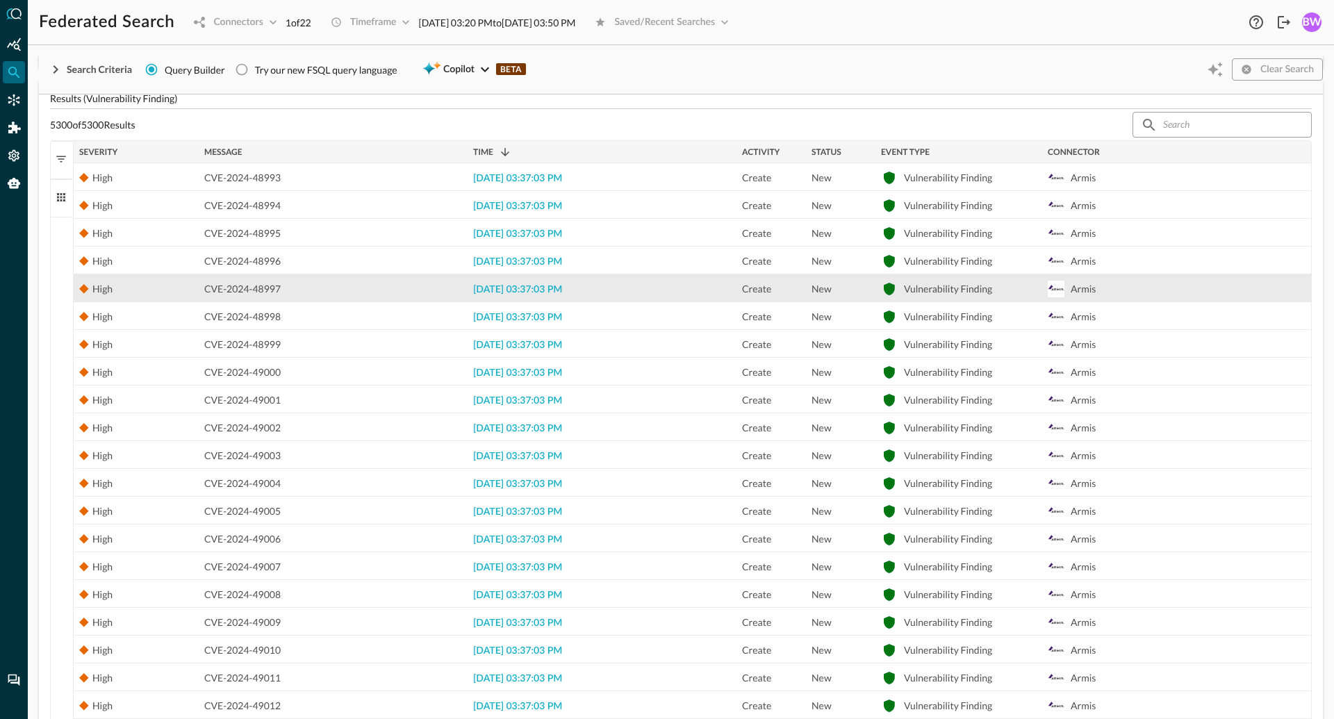
click at [511, 291] on span "[DATE] 03:37:03 PM" at bounding box center [517, 290] width 89 height 10
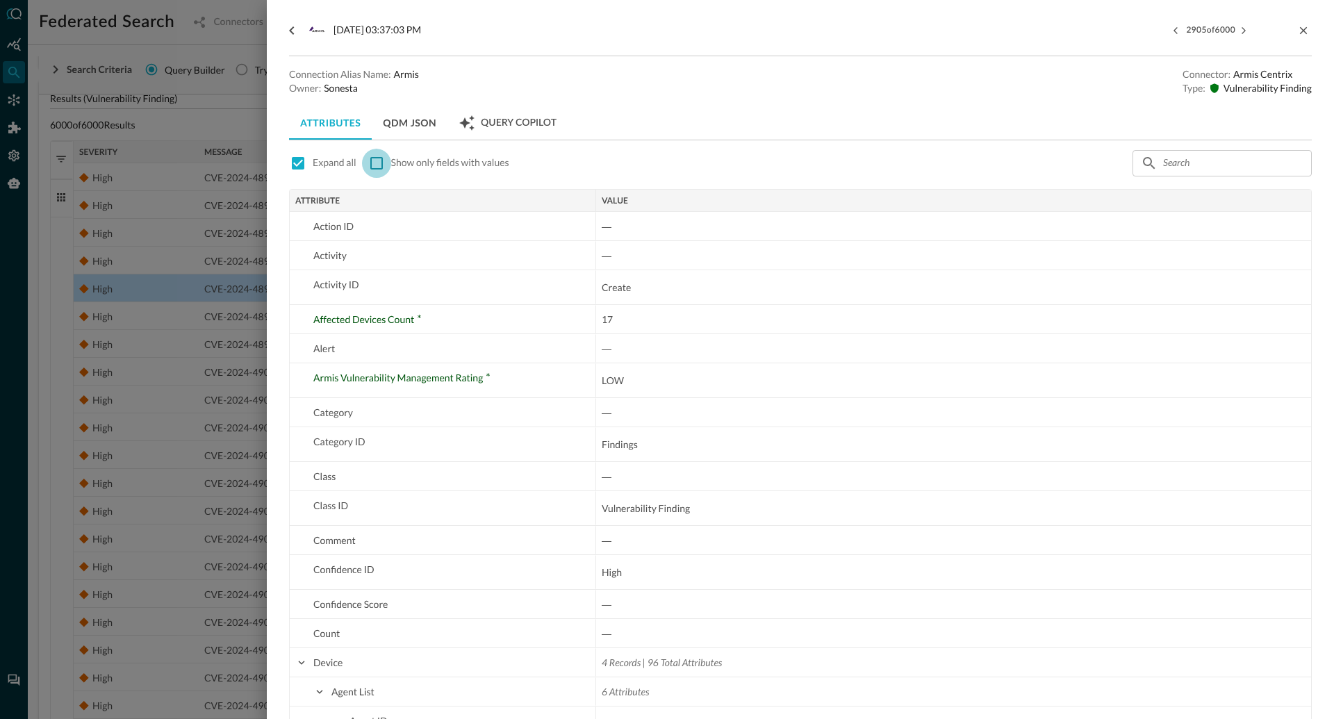
click at [374, 166] on input "checkbox" at bounding box center [376, 163] width 29 height 29
checkbox input "true"
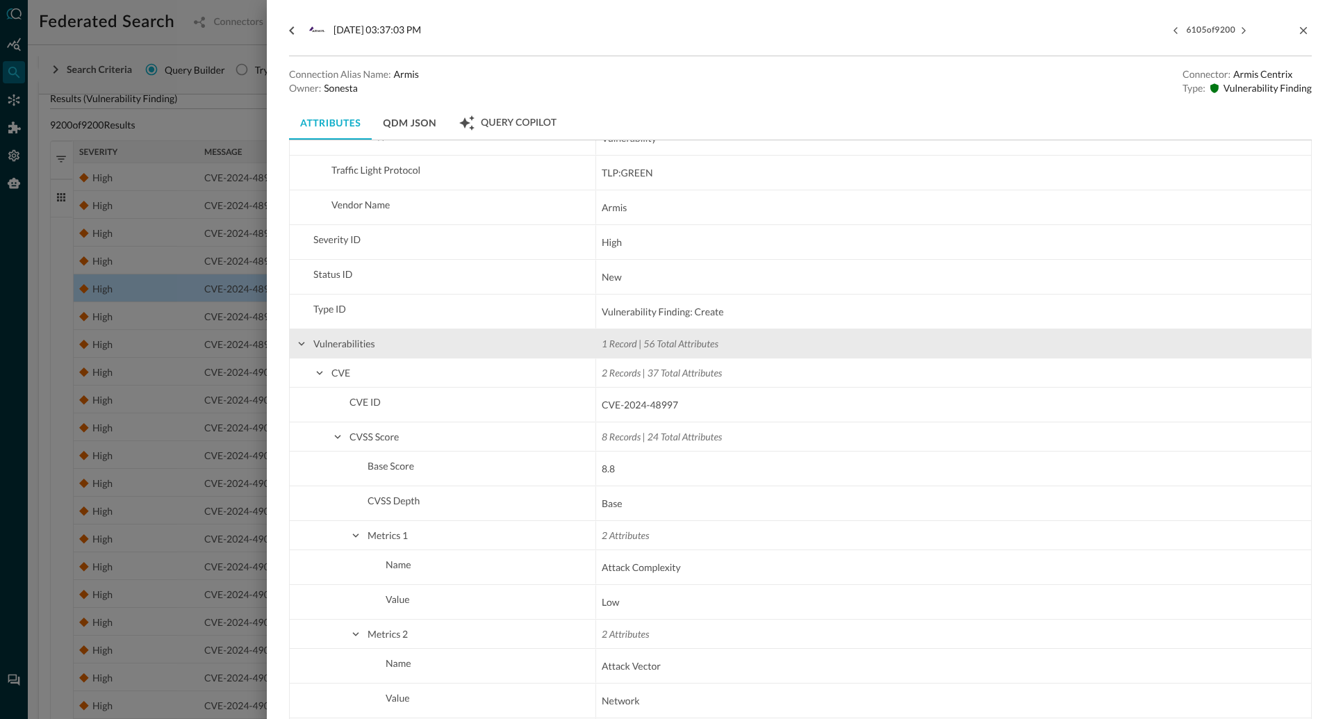
scroll to position [1446, 0]
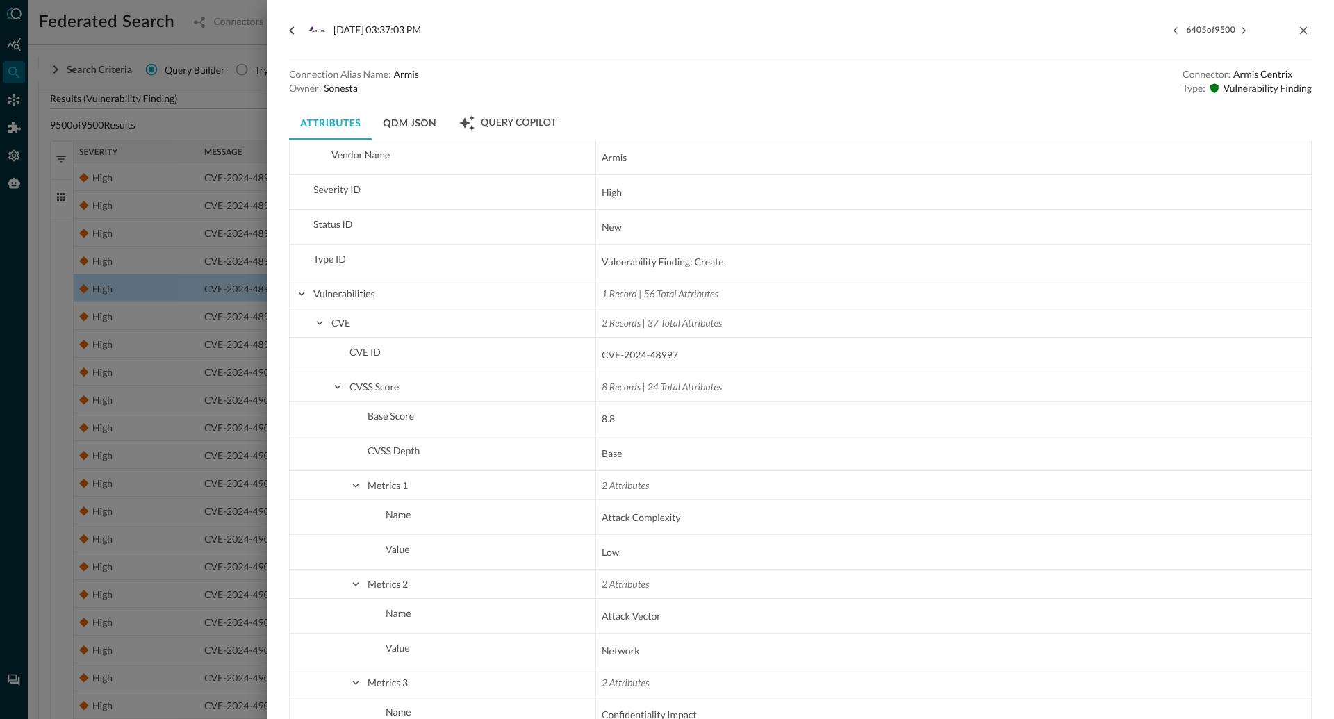
click at [404, 124] on button "QDM JSON" at bounding box center [410, 122] width 76 height 33
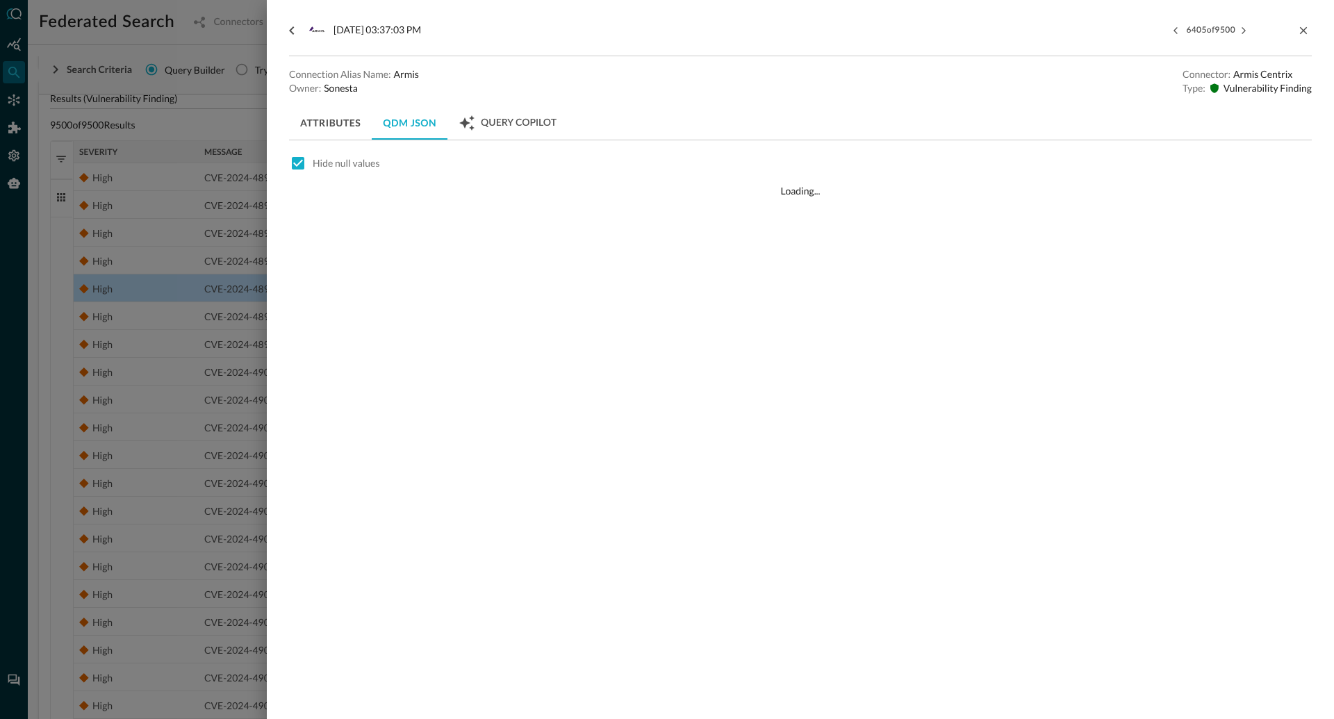
scroll to position [0, 0]
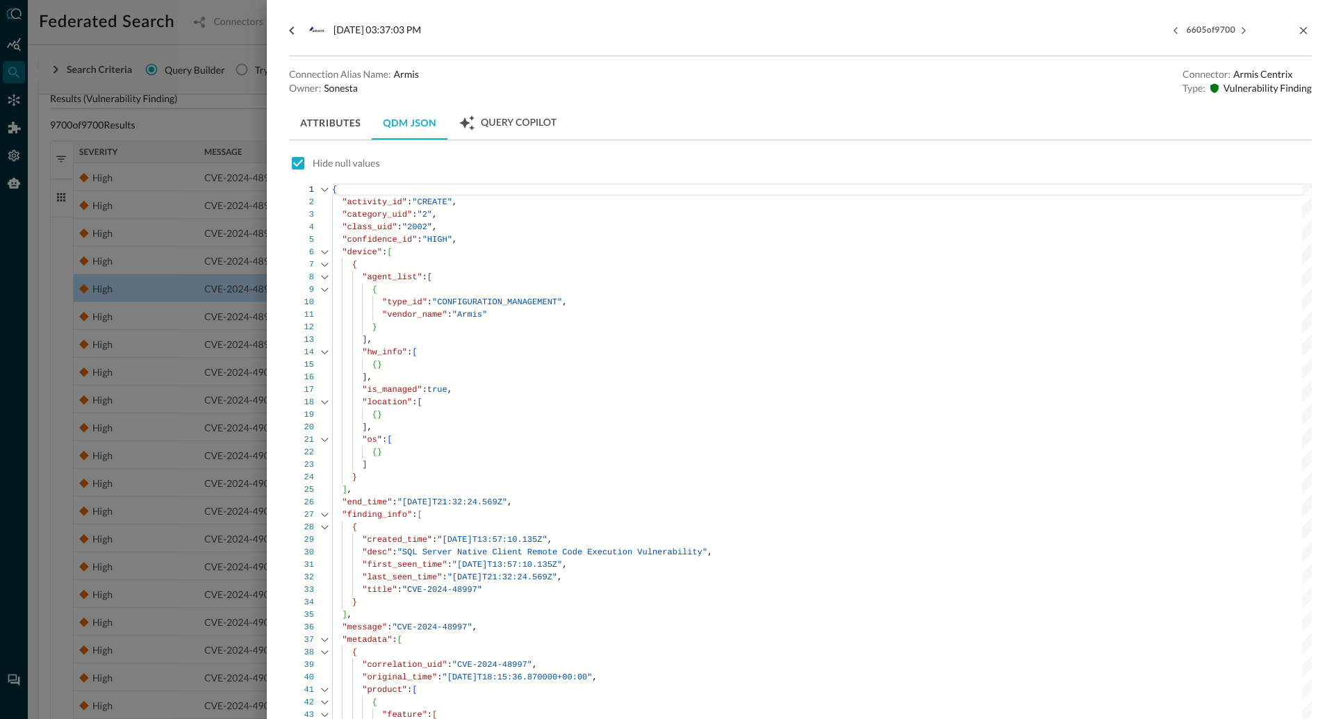
click at [328, 122] on button "Attributes" at bounding box center [330, 122] width 83 height 33
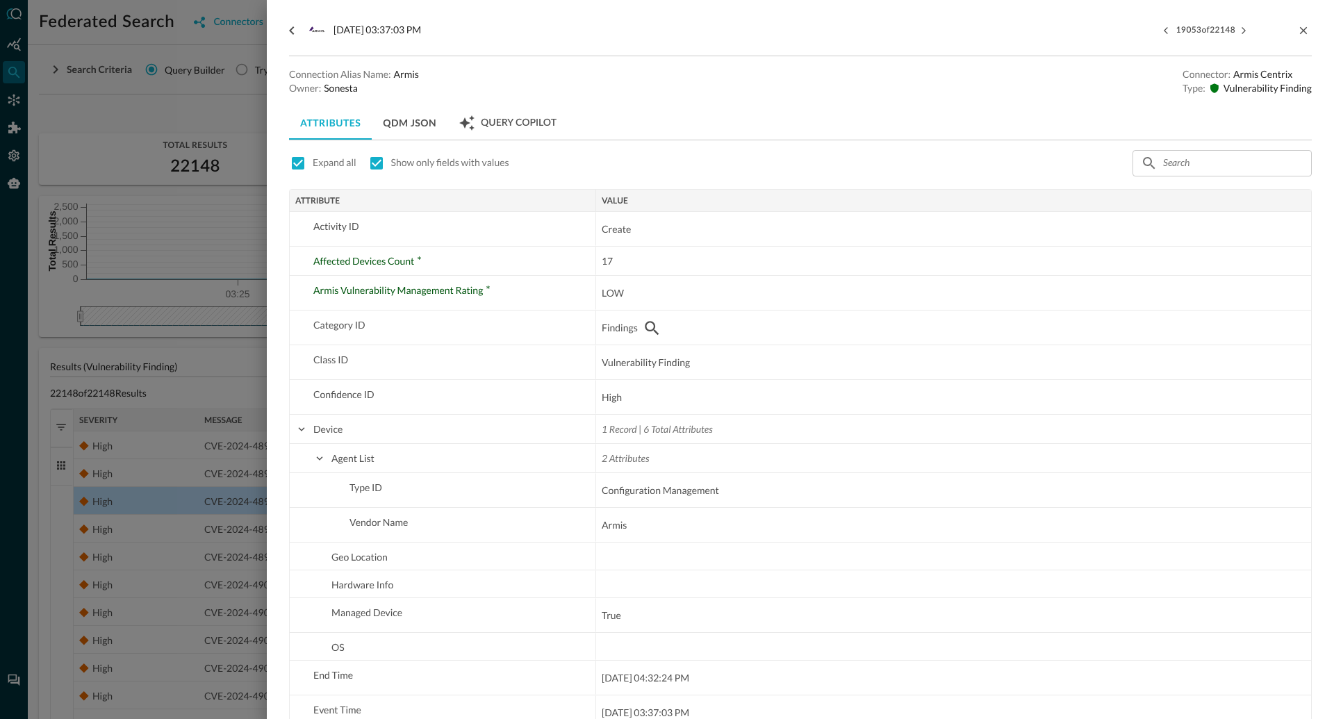
scroll to position [268, 0]
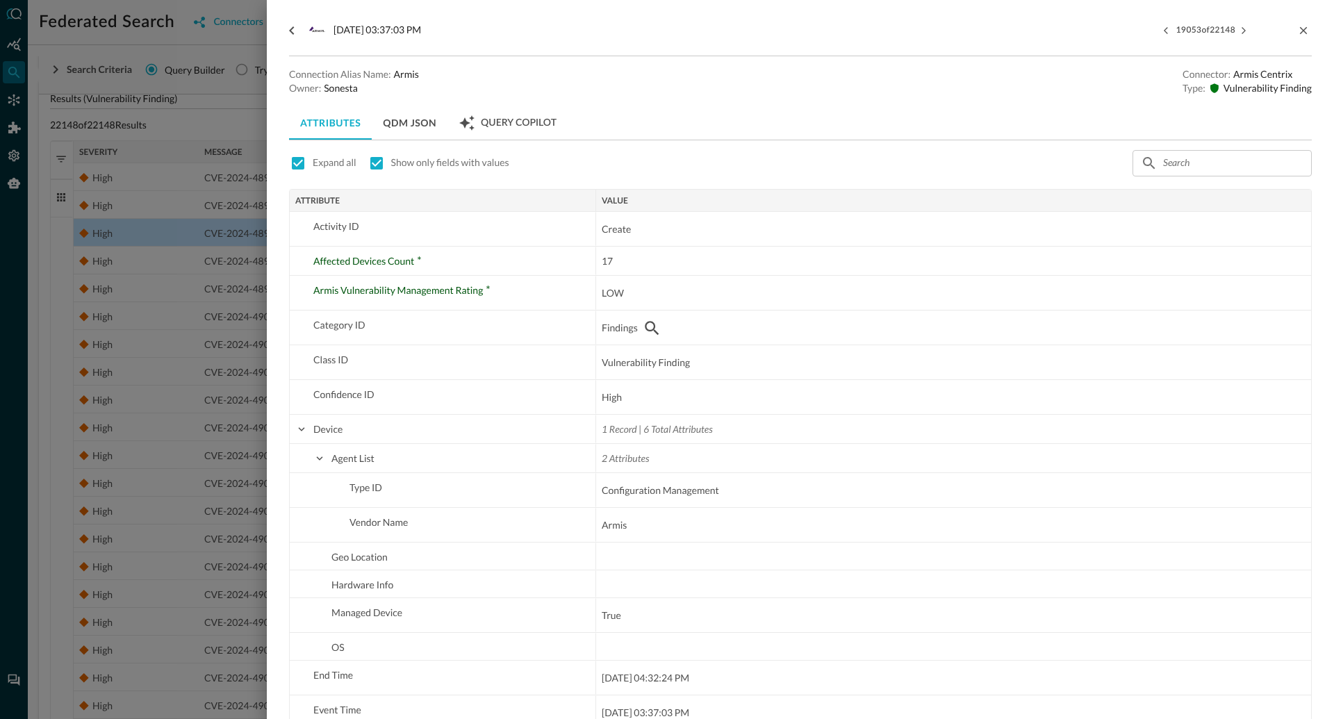
click at [402, 123] on button "QDM JSON" at bounding box center [410, 122] width 76 height 33
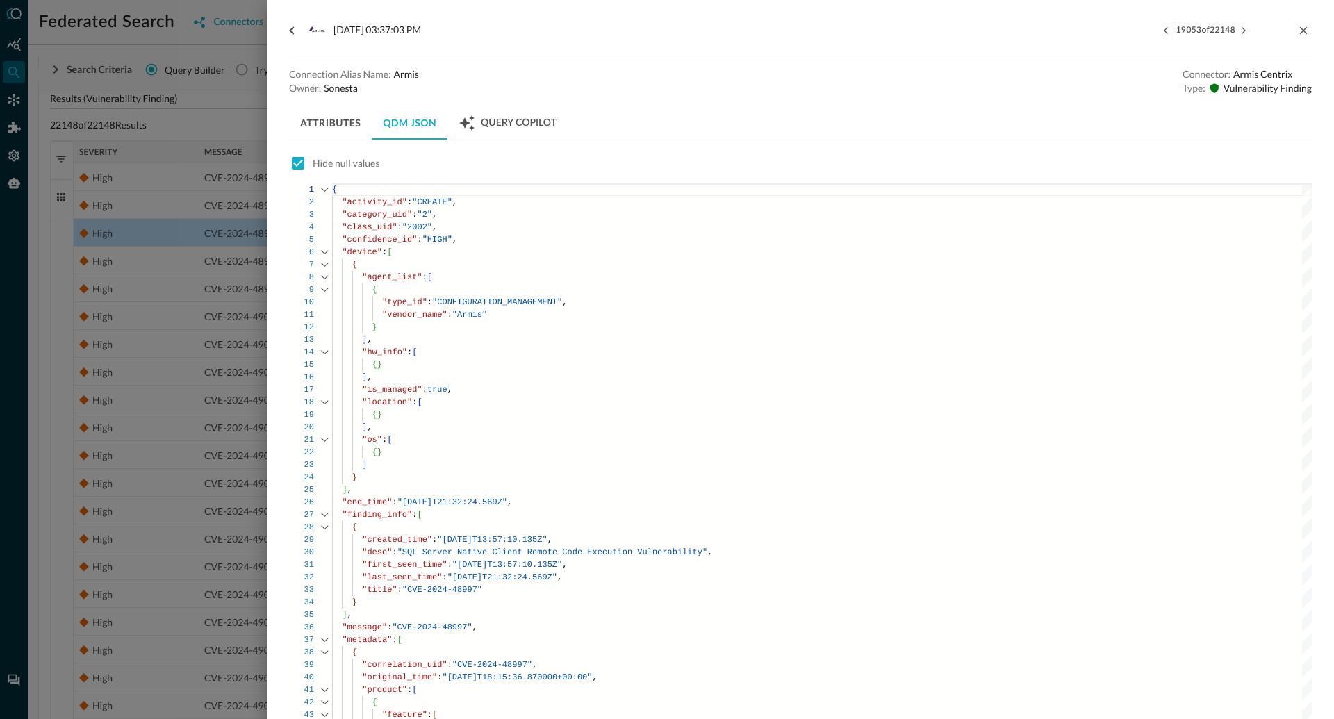
type textarea "{ "activity_id": "CREATE", "category_uid": "2", "class_uid": "2002", "confidenc…"
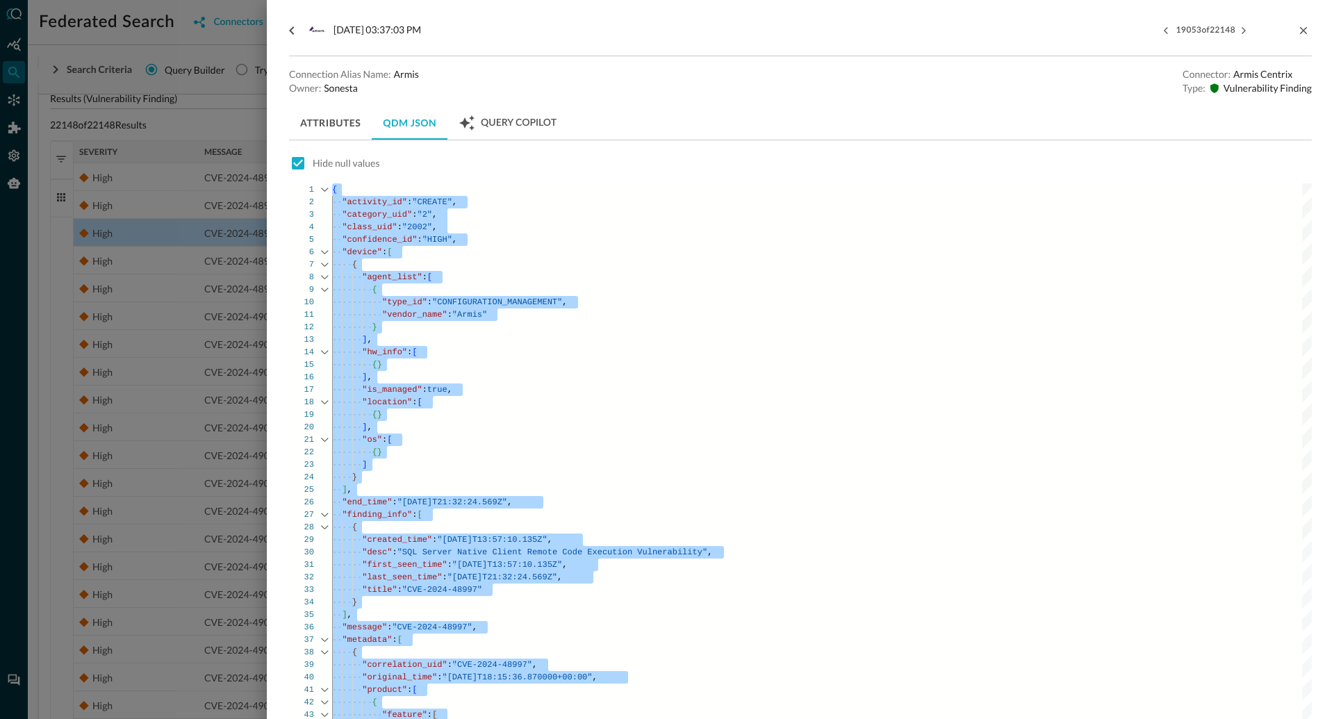
scroll to position [0, 0]
click at [159, 39] on div at bounding box center [667, 359] width 1334 height 719
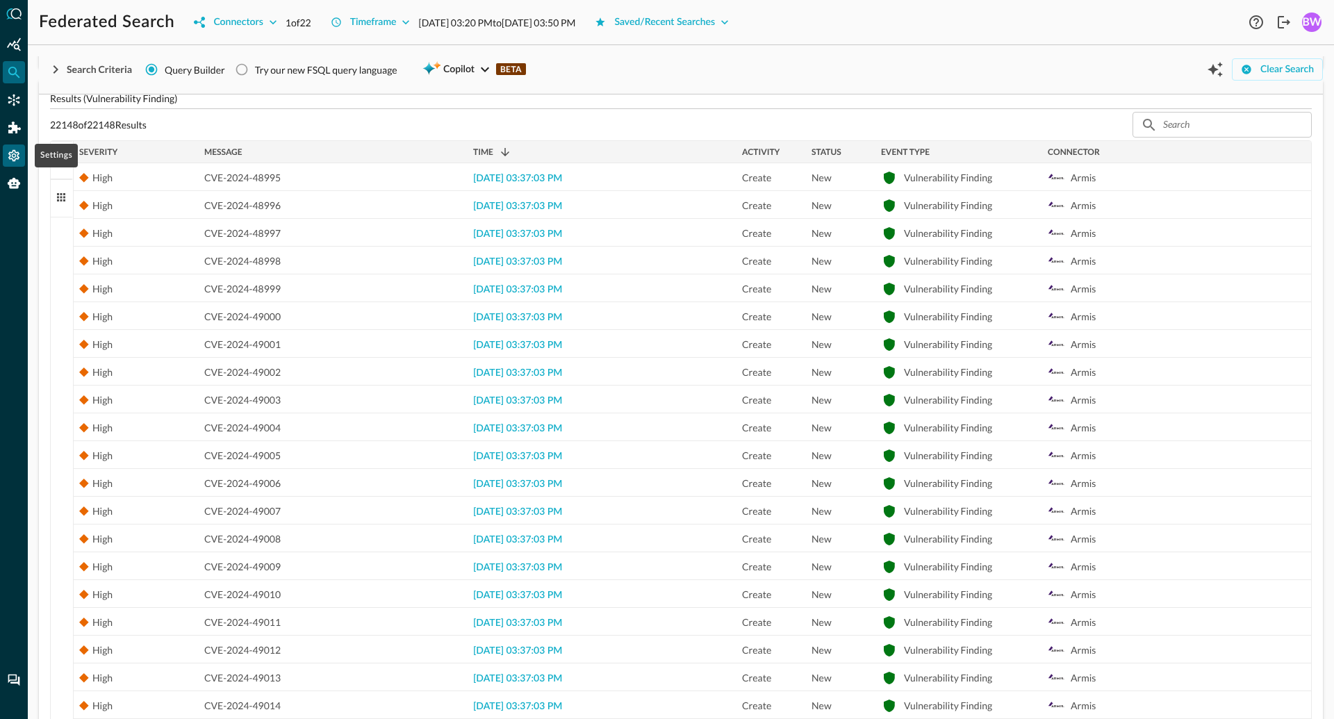
click at [18, 163] on div "Settings" at bounding box center [14, 156] width 22 height 22
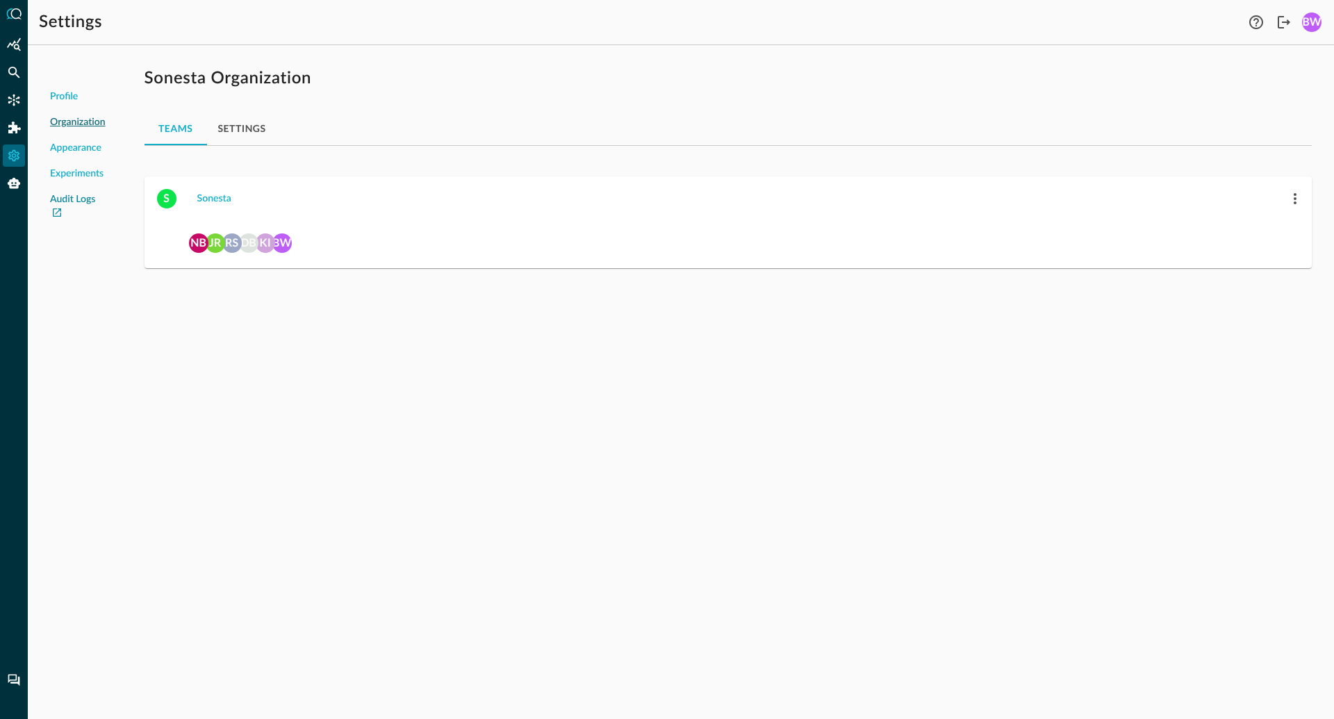
click at [71, 204] on link "Audit Logs" at bounding box center [78, 206] width 56 height 29
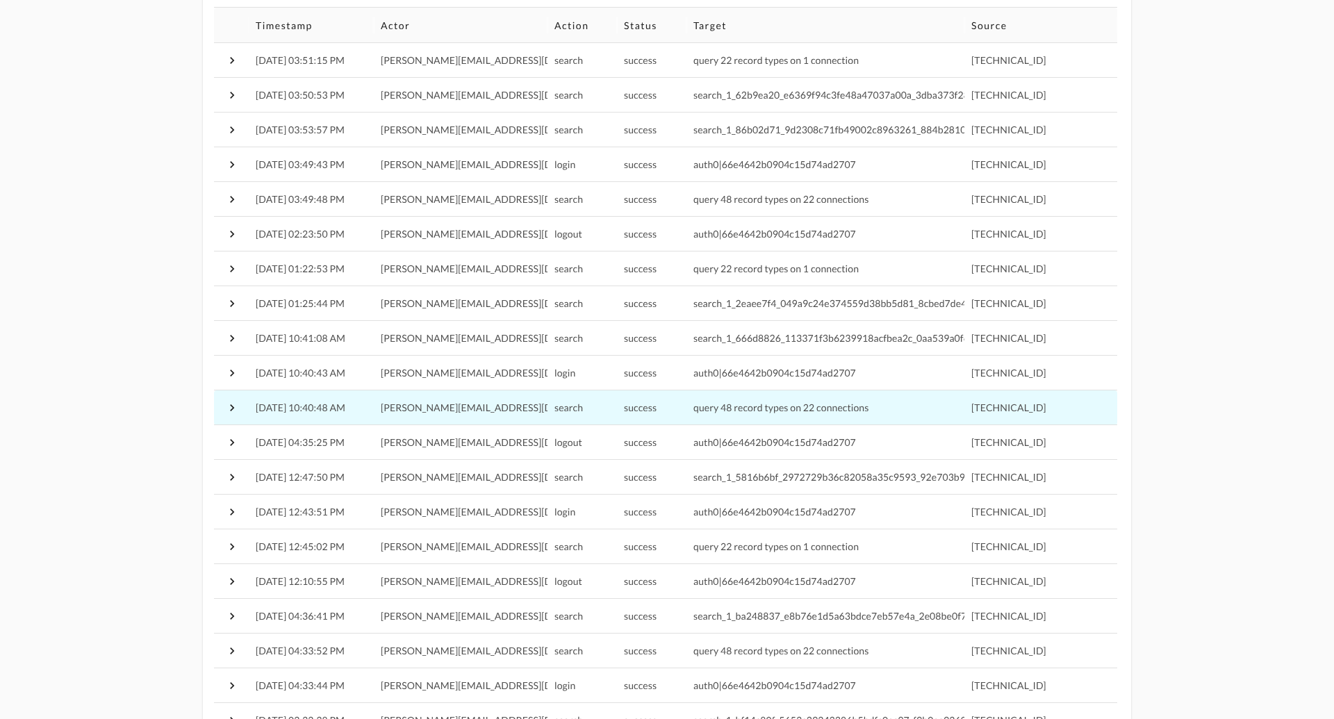
scroll to position [199, 0]
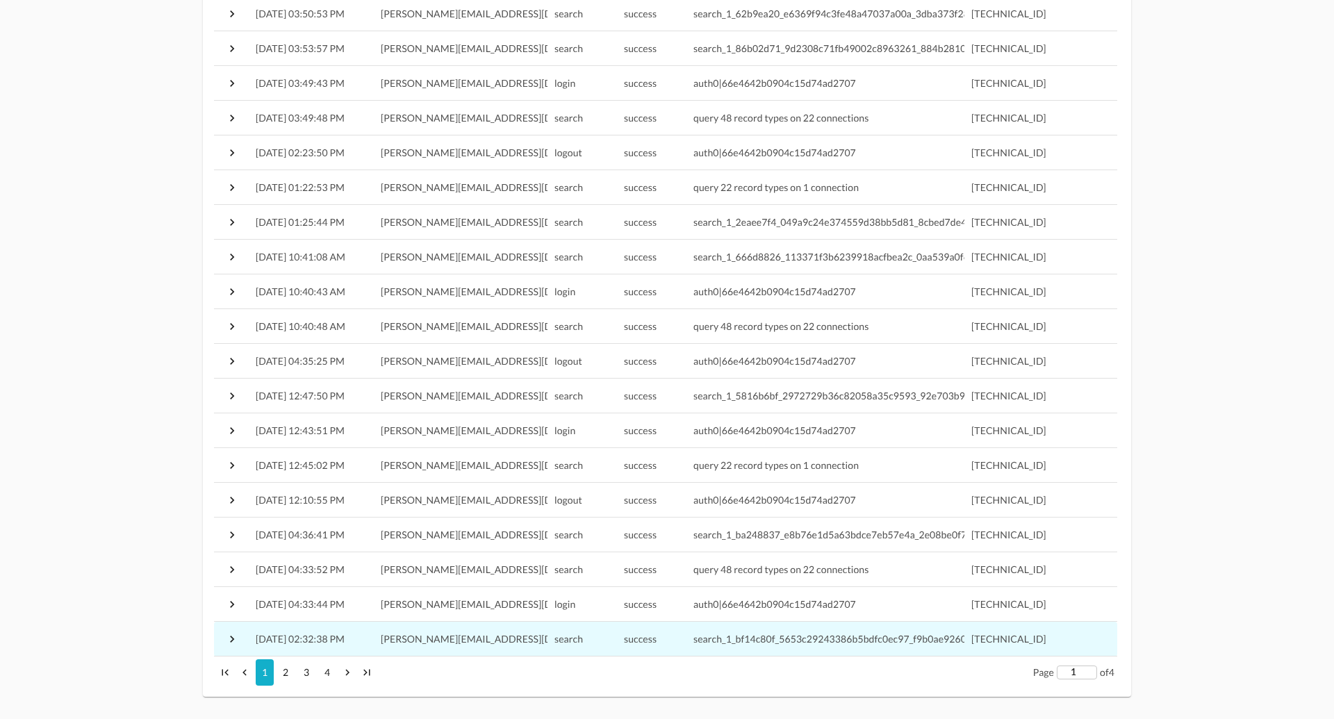
click at [739, 641] on span "search_1_bf14c80f_5653c29243386b5bdfc0ec97_f9b0ae9260b08352" at bounding box center [846, 639] width 307 height 12
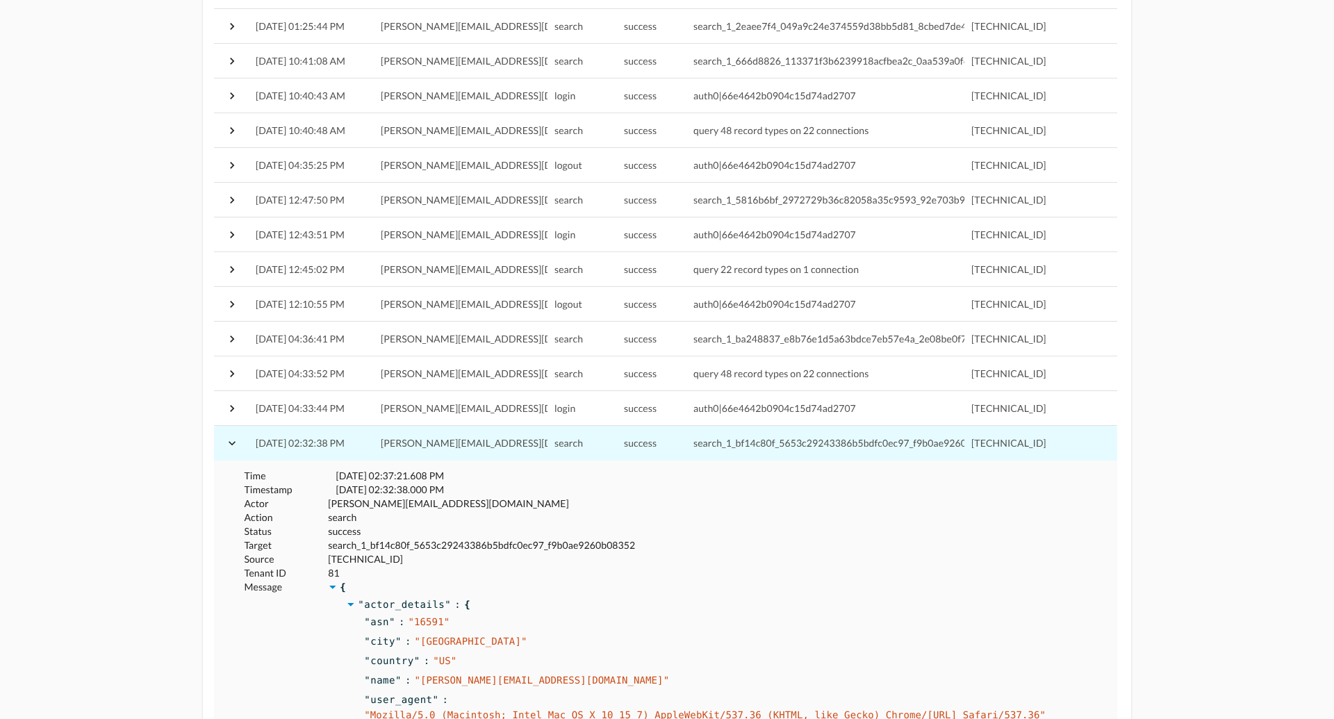
scroll to position [391, 0]
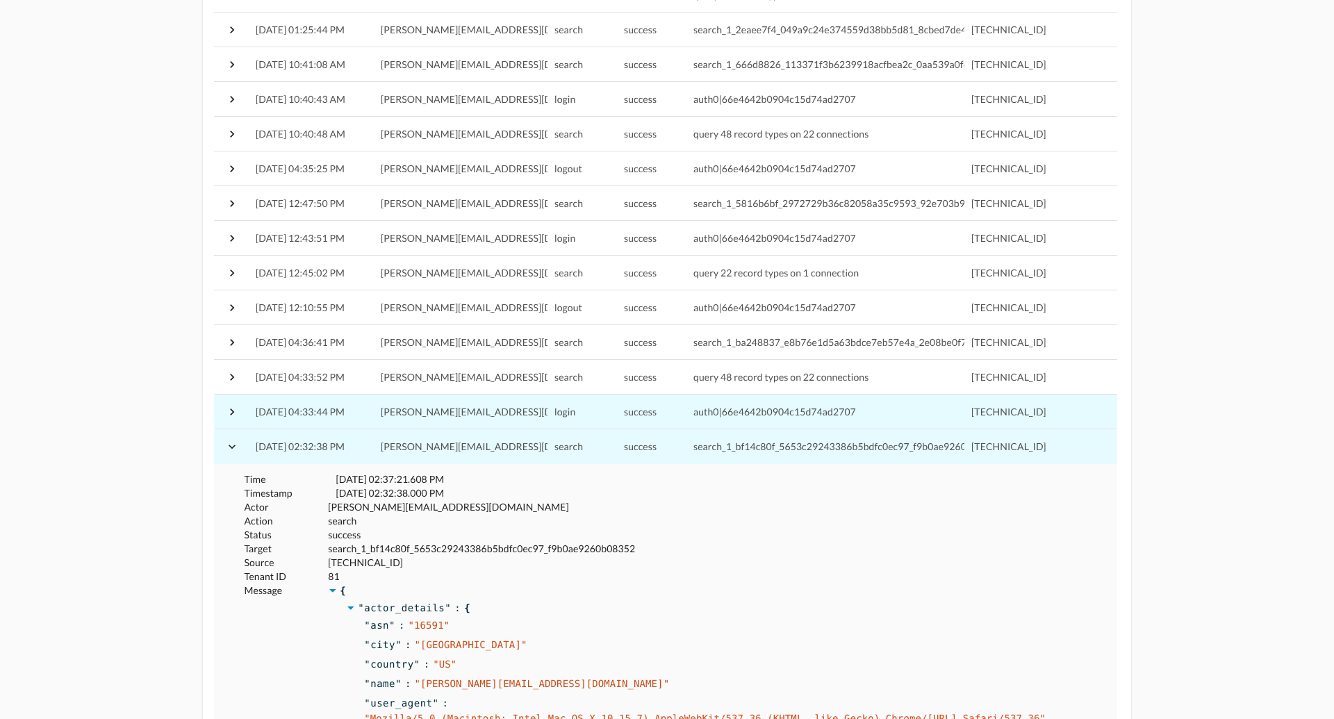
click at [732, 409] on span "auth0|66e4642b0904c15d74ad2707" at bounding box center [774, 412] width 163 height 12
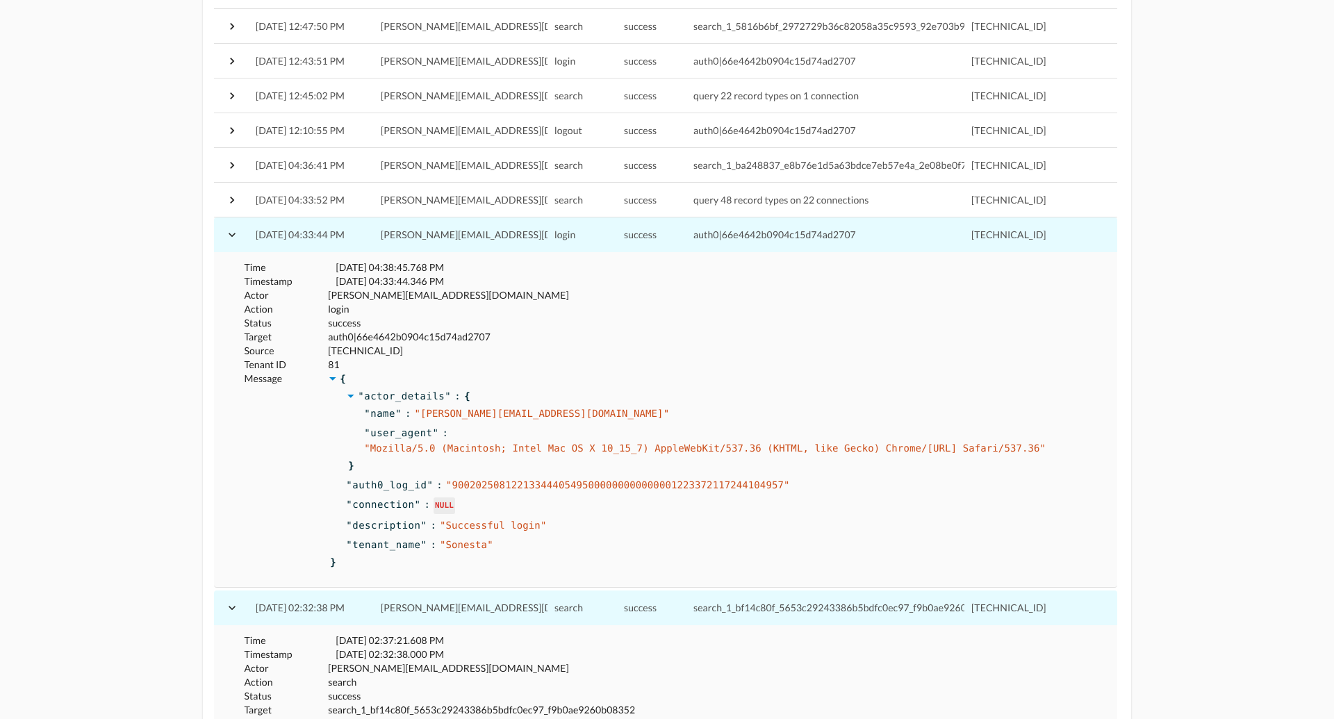
scroll to position [567, 0]
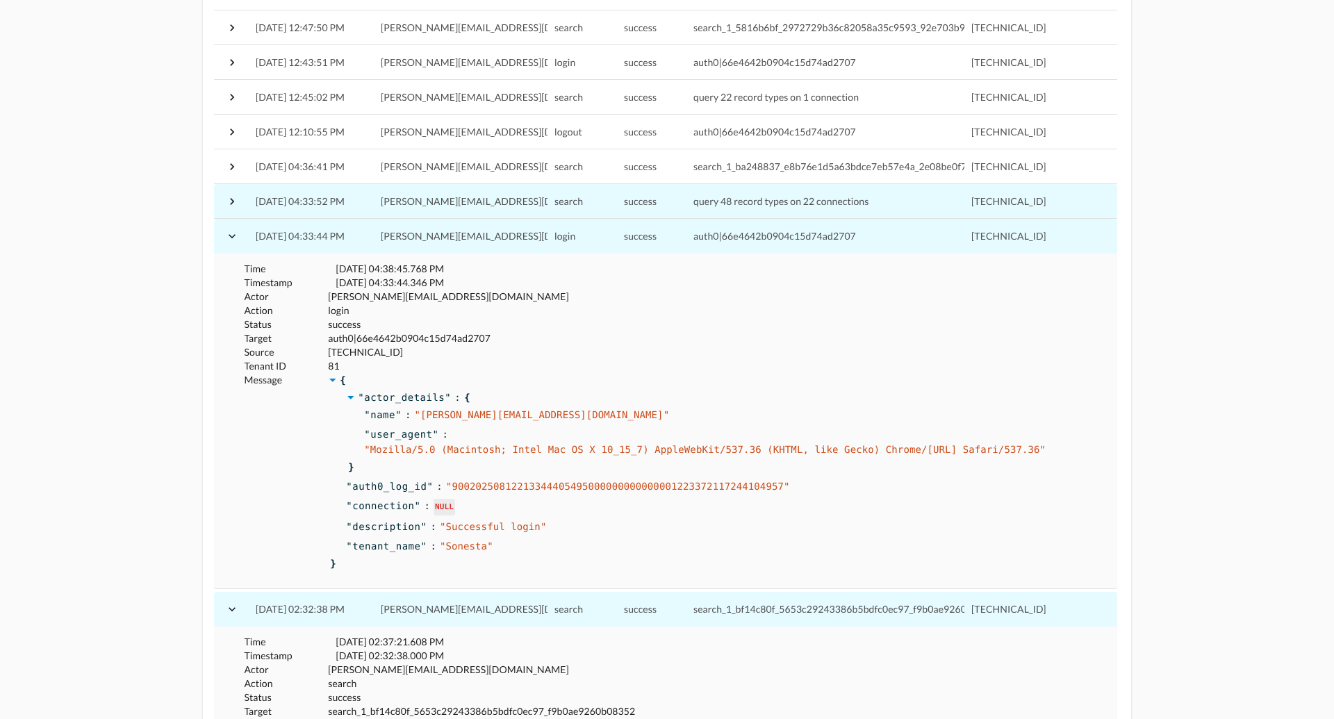
click at [759, 204] on span "query 48 record types on 22 connections" at bounding box center [780, 201] width 175 height 12
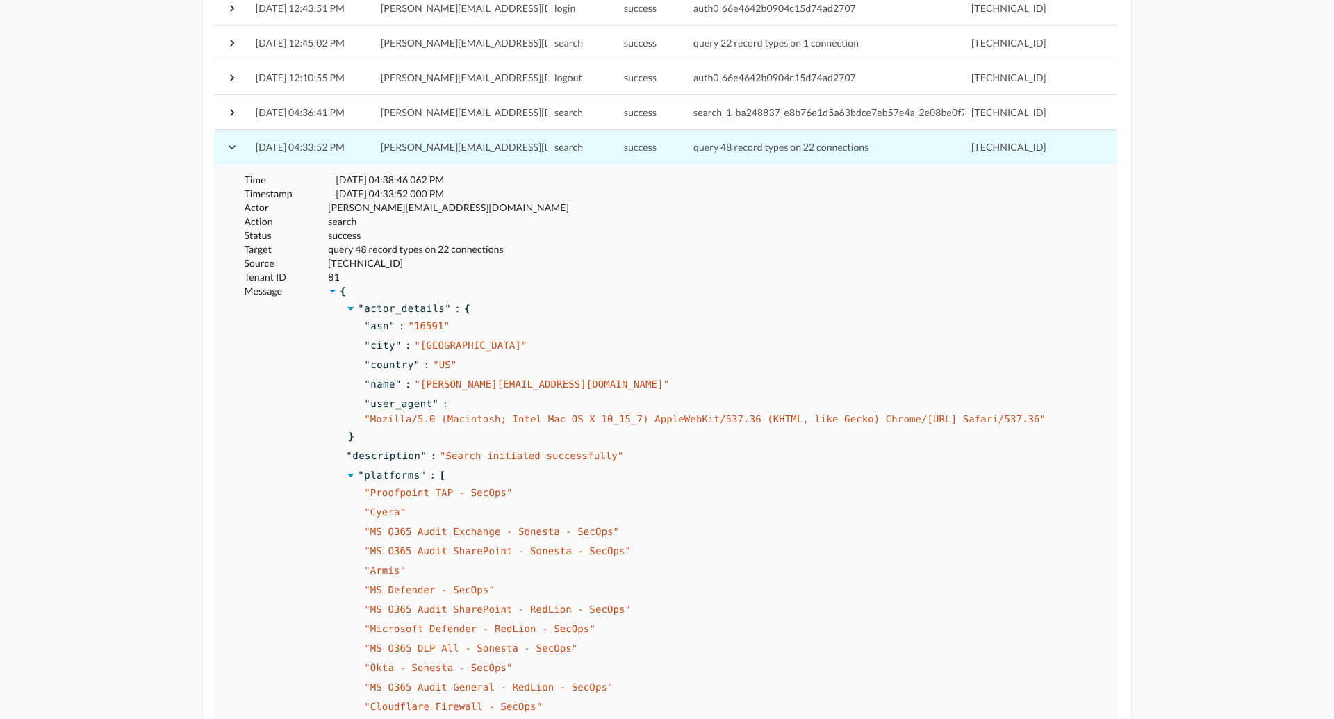
scroll to position [625, 0]
